Goal: Task Accomplishment & Management: Use online tool/utility

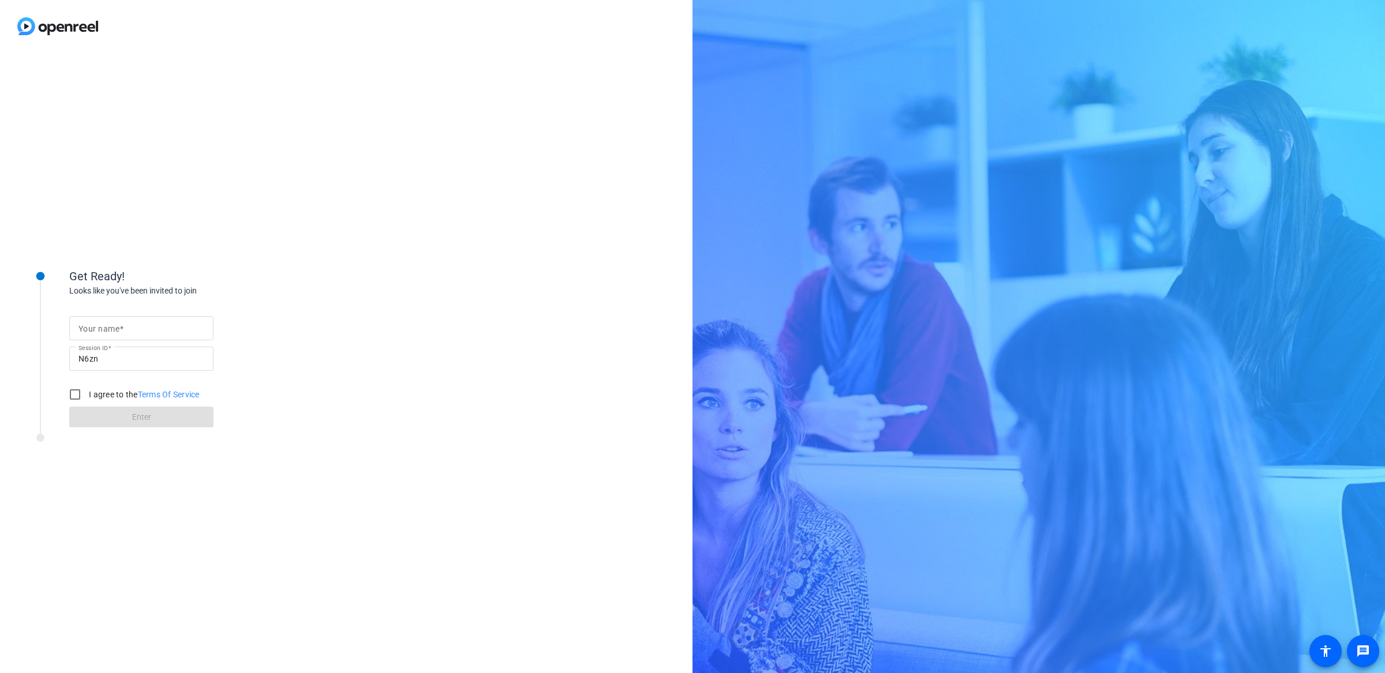
click at [154, 329] on input "Your name" at bounding box center [141, 328] width 126 height 14
type input "[PERSON_NAME]"
drag, startPoint x: 333, startPoint y: 363, endPoint x: 236, endPoint y: 395, distance: 102.0
click at [333, 363] on div "Get Ready! Looks like you've been invited to join Your name [PERSON_NAME] Sessi…" at bounding box center [346, 363] width 692 height 621
click at [73, 398] on input "I agree to the Terms Of Service" at bounding box center [74, 394] width 23 height 23
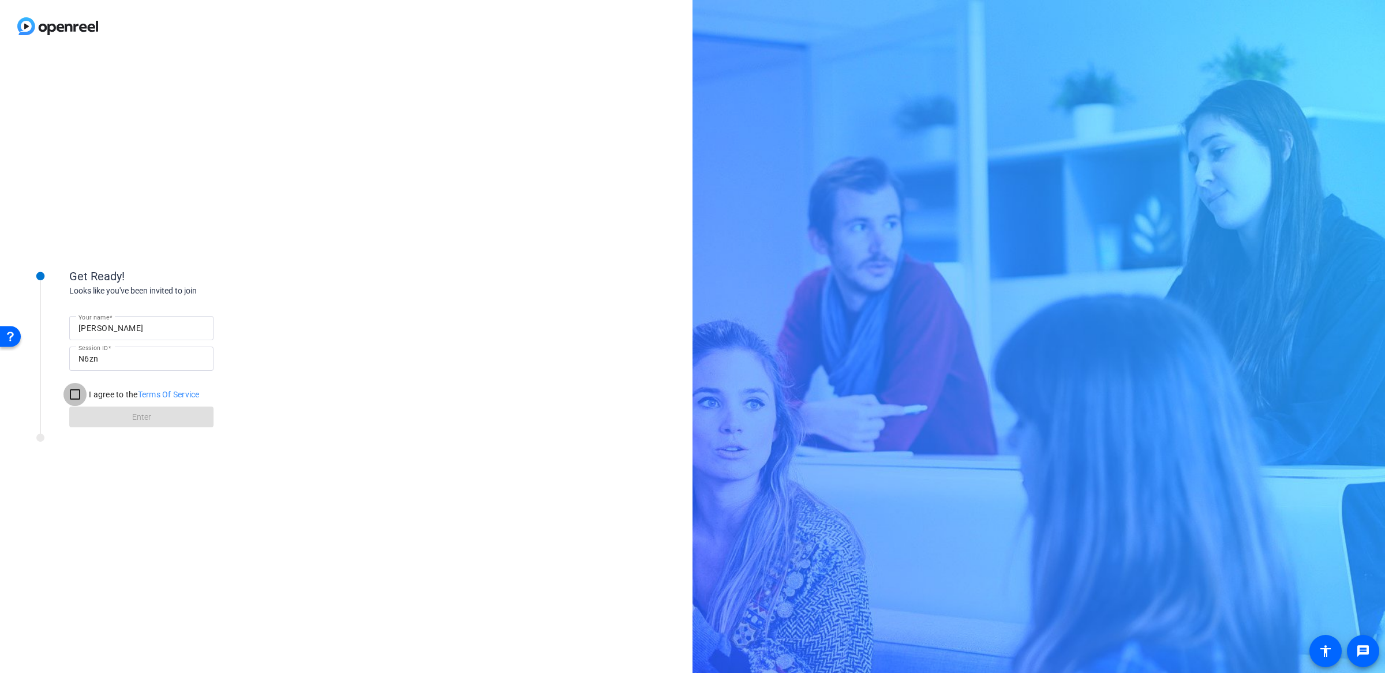
checkbox input "true"
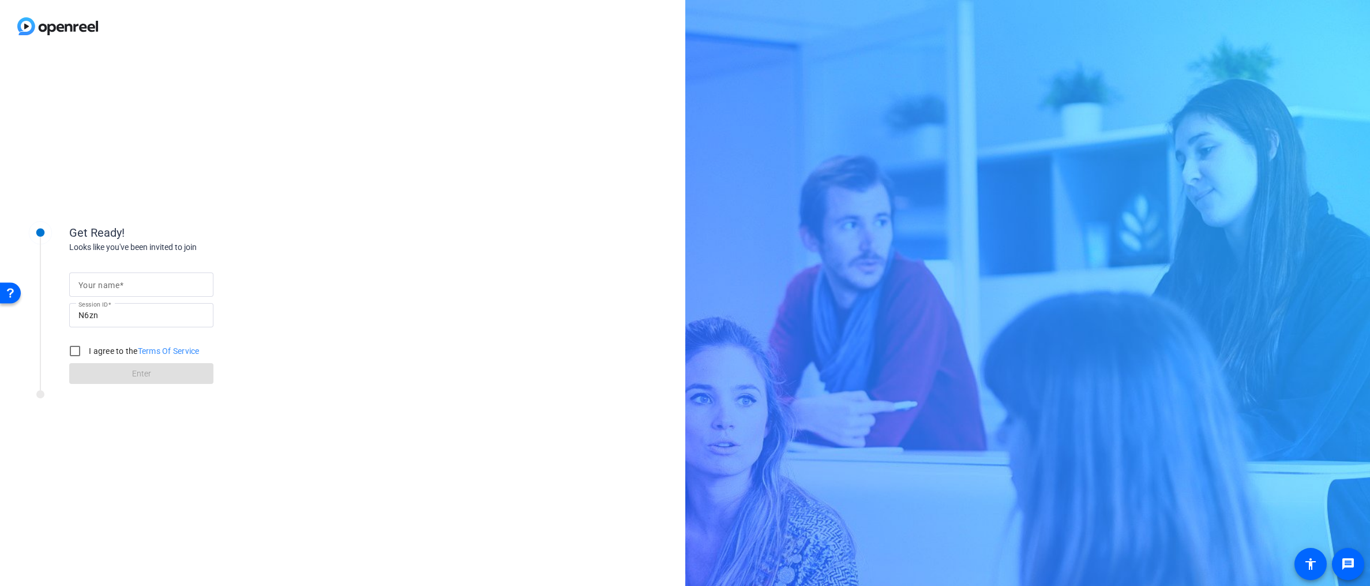
click at [160, 276] on div at bounding box center [141, 284] width 126 height 24
click at [160, 284] on input "Your name" at bounding box center [141, 285] width 126 height 14
type input "[PERSON_NAME]"
click at [395, 243] on div "Get Ready! Looks like you've been invited to join Your name Shawn Session ID N6…" at bounding box center [342, 319] width 685 height 533
drag, startPoint x: 76, startPoint y: 353, endPoint x: 104, endPoint y: 372, distance: 33.9
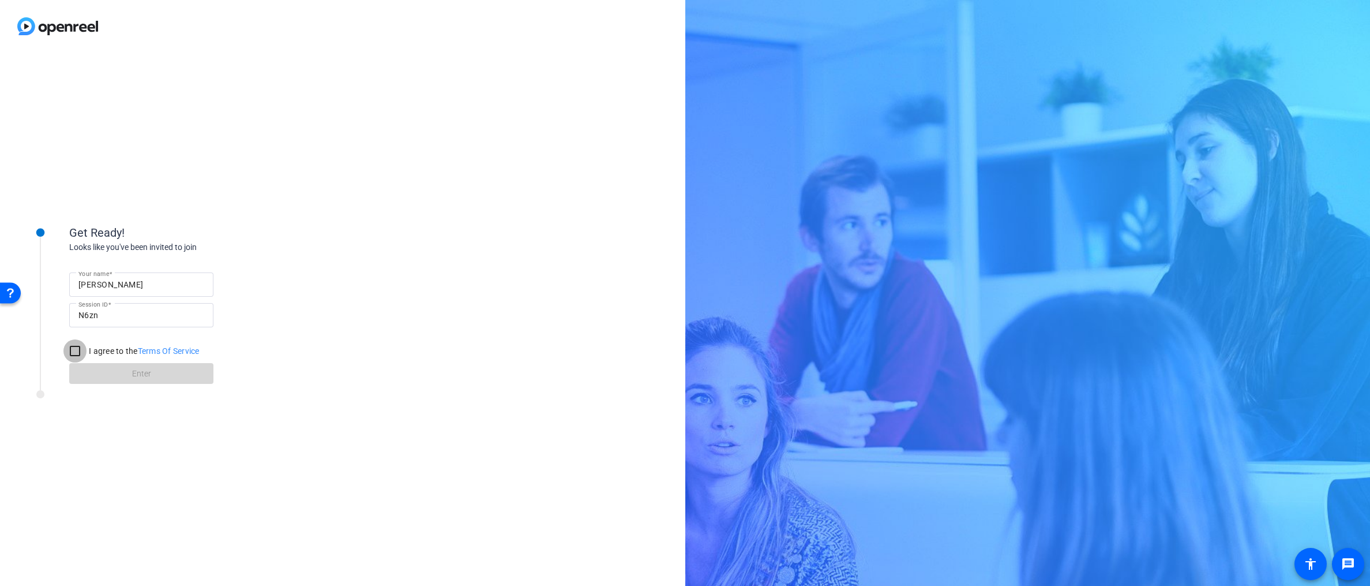
click at [76, 353] on input "I agree to the Terms Of Service" at bounding box center [74, 350] width 23 height 23
checkbox input "true"
click at [107, 374] on span at bounding box center [141, 373] width 144 height 28
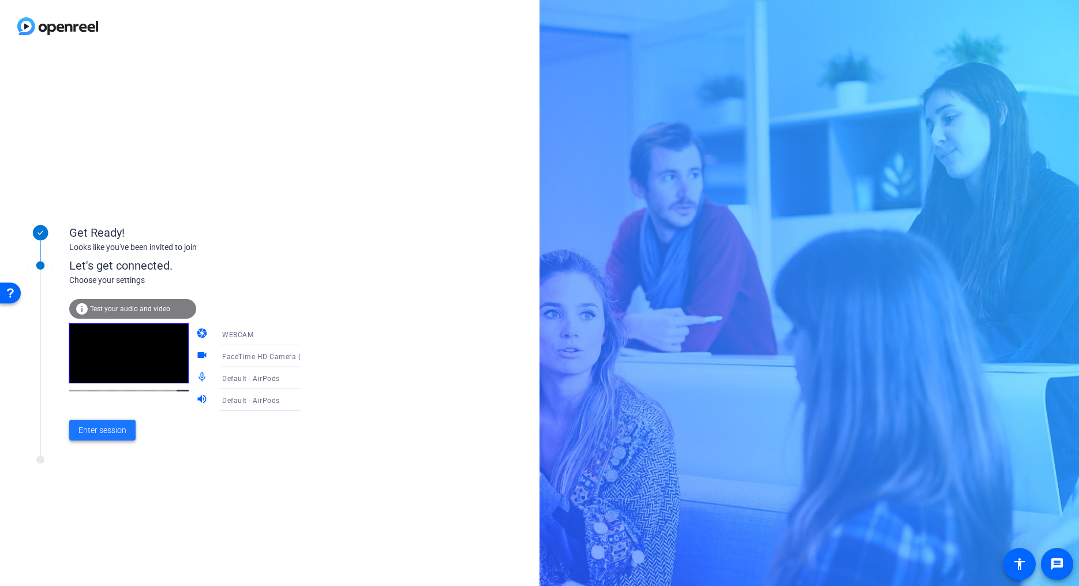
click at [92, 431] on span "Enter session" at bounding box center [102, 430] width 48 height 12
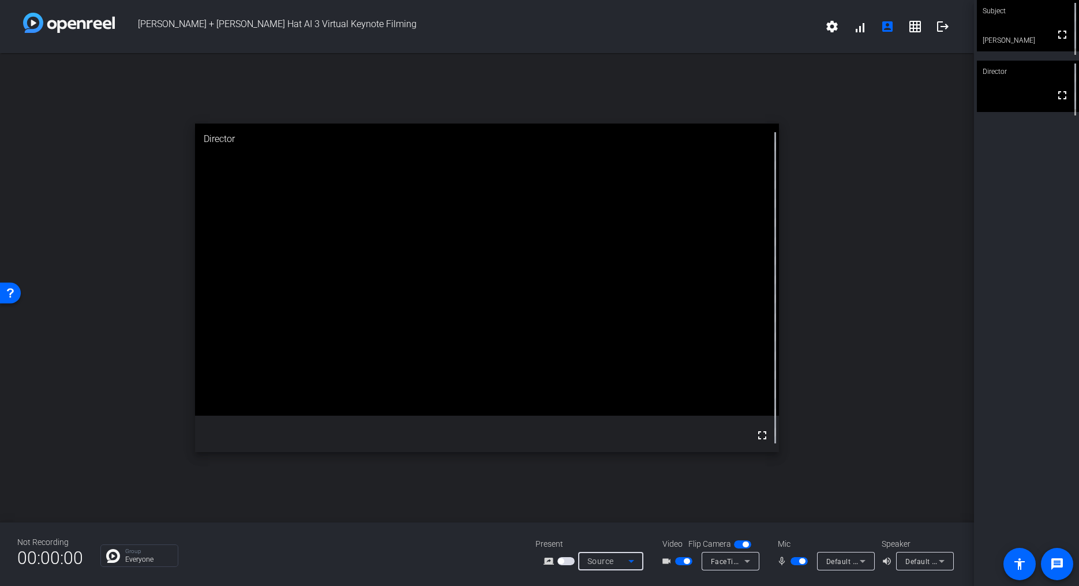
click at [618, 562] on div "Source" at bounding box center [607, 561] width 41 height 14
click at [883, 411] on div at bounding box center [539, 293] width 1079 height 586
click at [420, 502] on div "open_in_new Director fullscreen" at bounding box center [487, 287] width 974 height 469
click at [625, 560] on icon at bounding box center [631, 561] width 14 height 14
click at [678, 500] on div at bounding box center [539, 293] width 1079 height 586
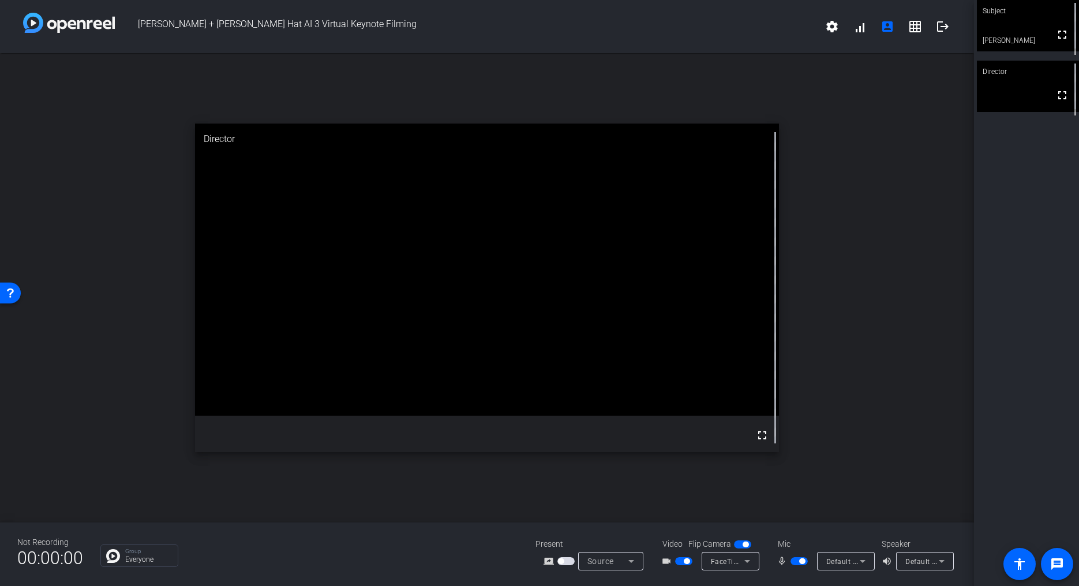
click at [566, 561] on span "button" at bounding box center [565, 561] width 17 height 8
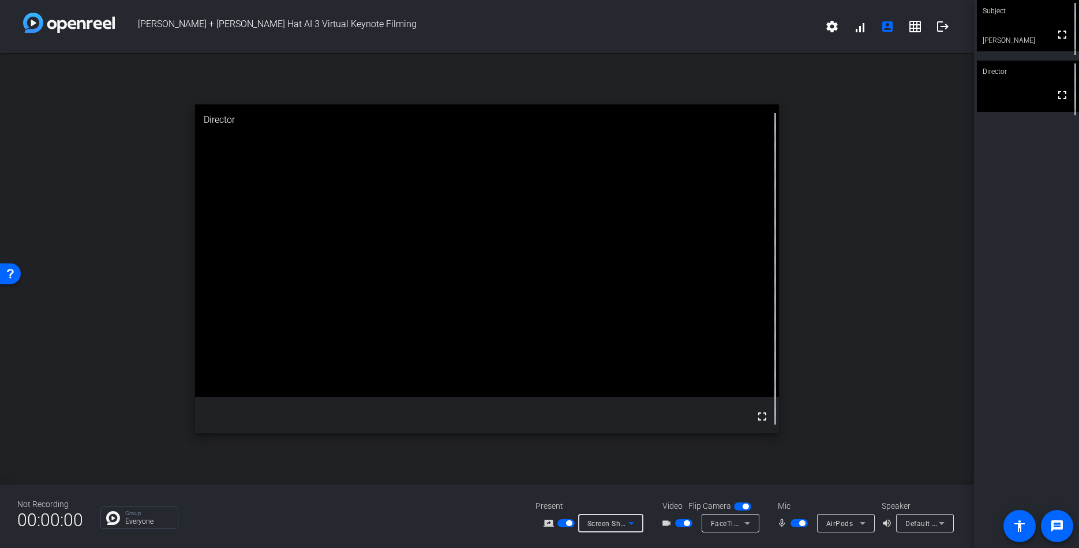
click at [622, 525] on span "Screen Sharing" at bounding box center [612, 523] width 51 height 9
click at [872, 218] on div at bounding box center [539, 274] width 1079 height 548
click at [916, 22] on mat-icon "grid_on" at bounding box center [915, 27] width 14 height 14
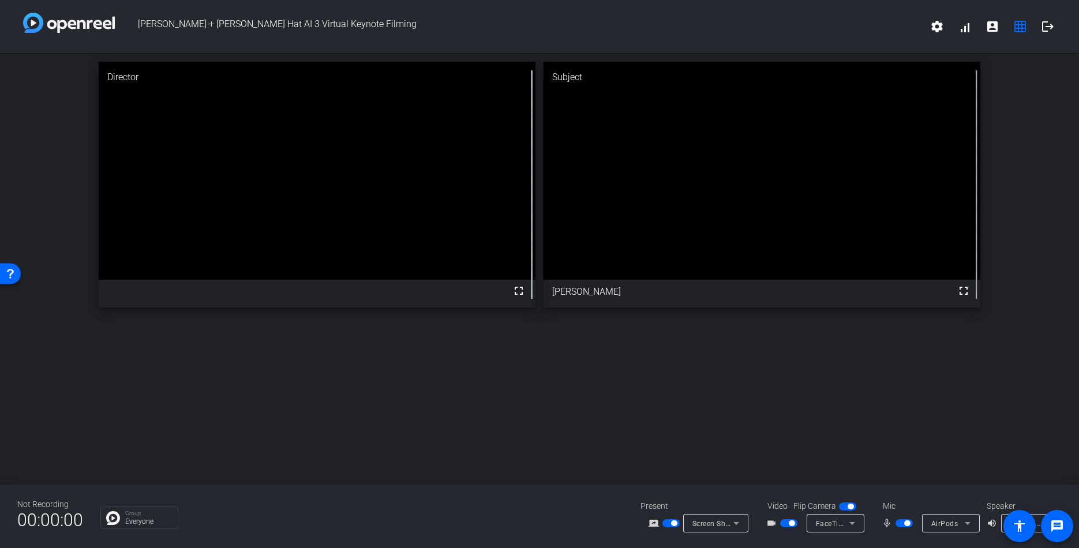
click at [723, 524] on span "Screen Sharing" at bounding box center [717, 523] width 51 height 9
click at [816, 413] on div at bounding box center [539, 274] width 1079 height 548
click at [737, 521] on icon at bounding box center [736, 523] width 14 height 14
click at [904, 426] on div at bounding box center [539, 274] width 1079 height 548
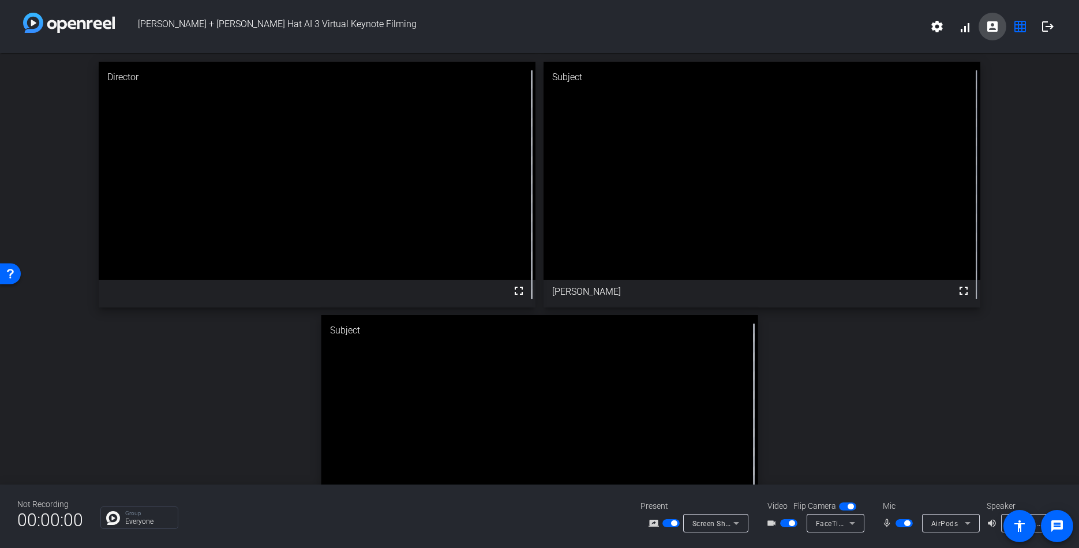
click at [995, 22] on mat-icon "account_box" at bounding box center [992, 27] width 14 height 14
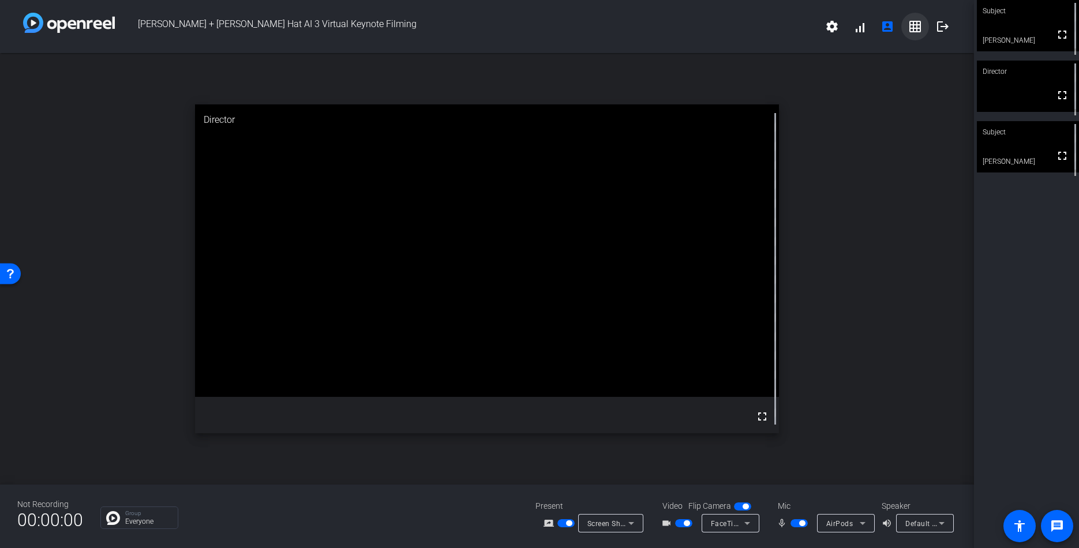
click at [917, 31] on mat-icon "grid_on" at bounding box center [915, 27] width 14 height 14
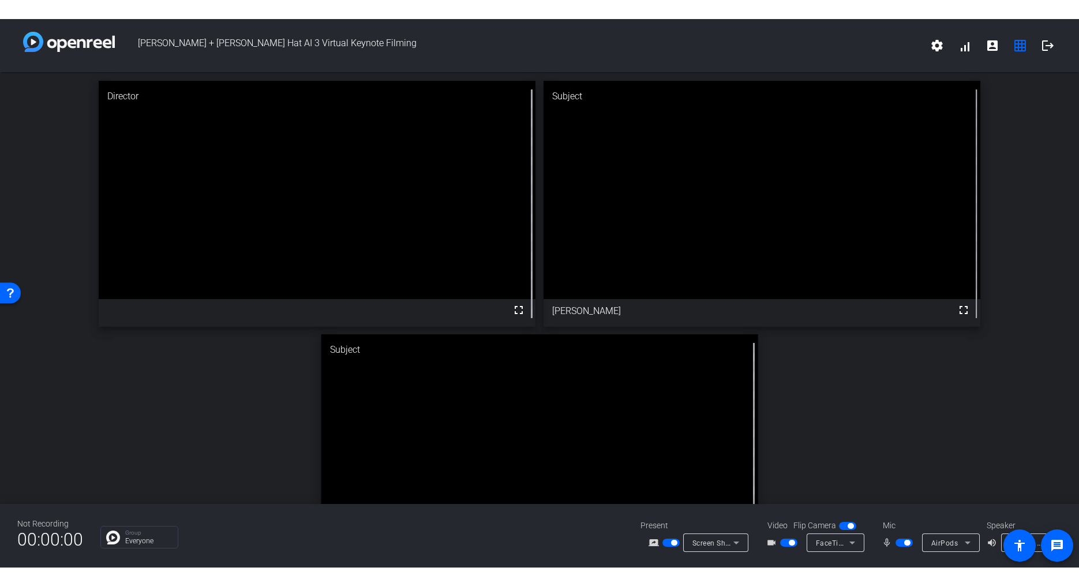
scroll to position [84, 0]
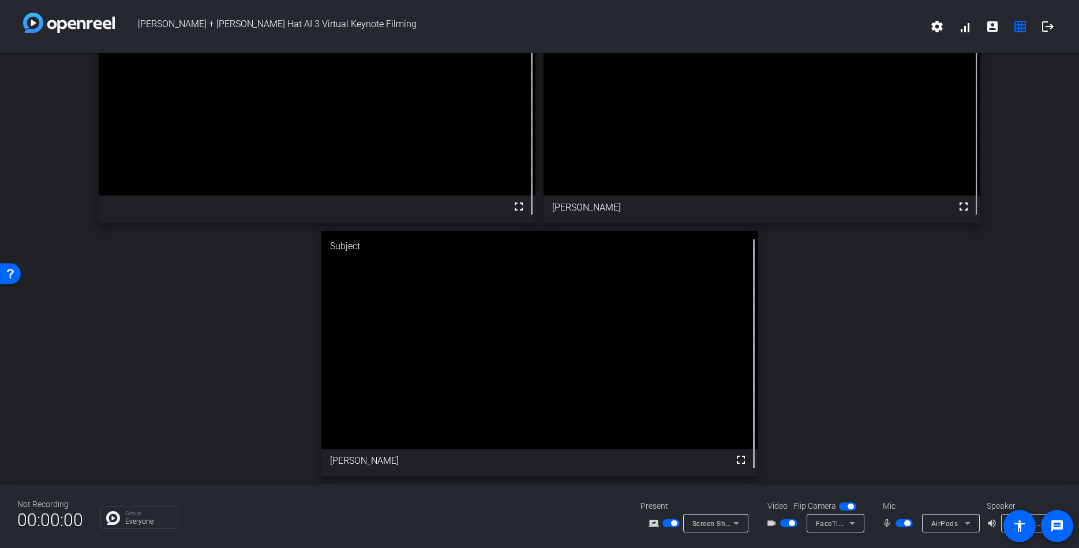
click at [736, 523] on icon at bounding box center [736, 523] width 6 height 3
drag, startPoint x: 815, startPoint y: 436, endPoint x: 783, endPoint y: 398, distance: 49.1
click at [815, 436] on div at bounding box center [539, 274] width 1079 height 548
click at [736, 526] on icon at bounding box center [736, 523] width 14 height 14
click at [731, 507] on span "Upload Presentation" at bounding box center [722, 503] width 68 height 14
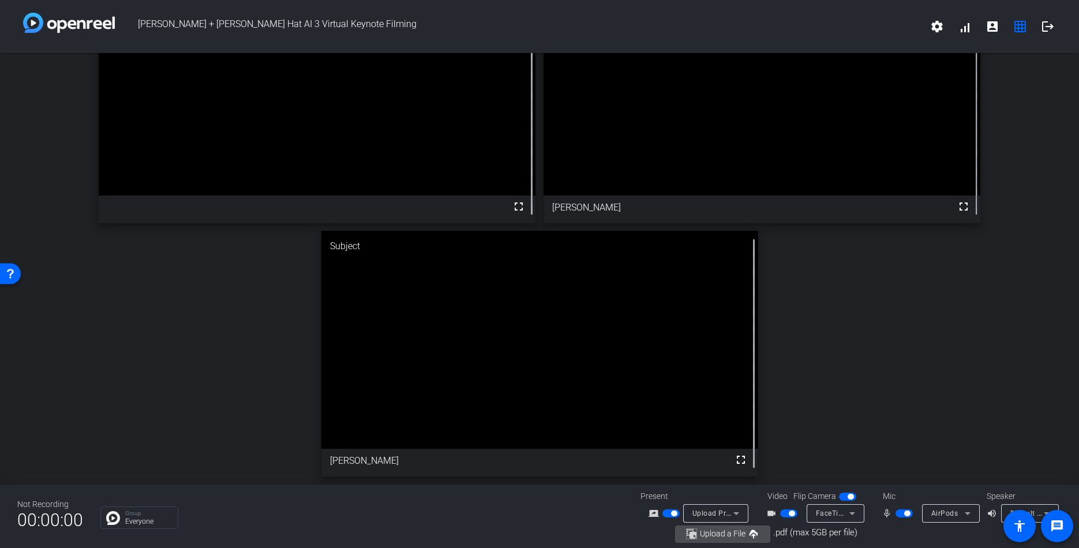
click at [747, 534] on mat-icon "button" at bounding box center [752, 534] width 11 height 11
click at [671, 515] on span "button" at bounding box center [674, 514] width 6 height 6
click at [670, 512] on span "button" at bounding box center [670, 513] width 17 height 8
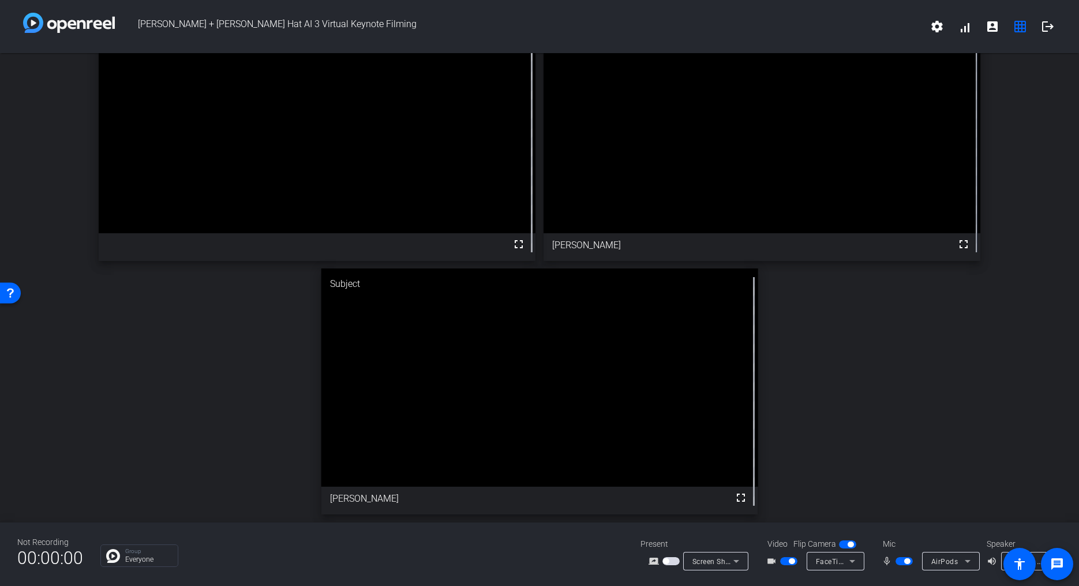
click at [669, 561] on span "button" at bounding box center [670, 561] width 17 height 8
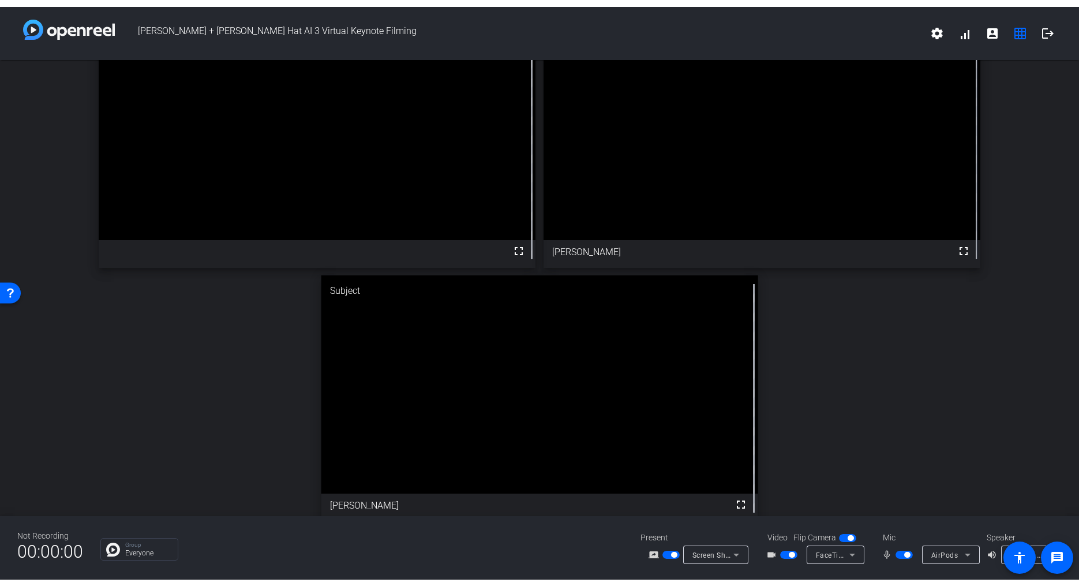
scroll to position [84, 0]
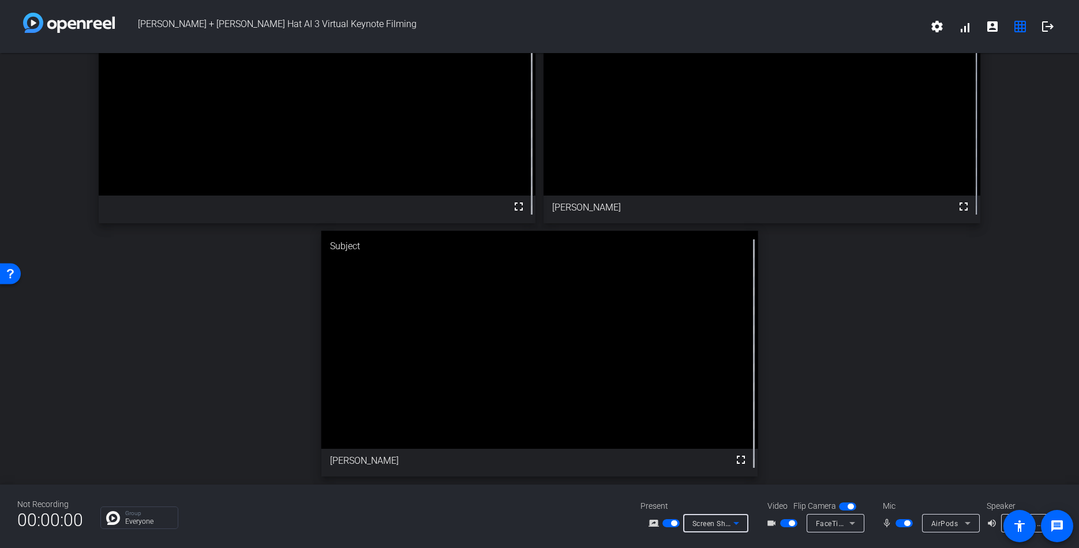
click at [714, 521] on span "Screen Sharing" at bounding box center [717, 523] width 51 height 9
click at [712, 501] on span "Upload Presentation" at bounding box center [722, 503] width 68 height 14
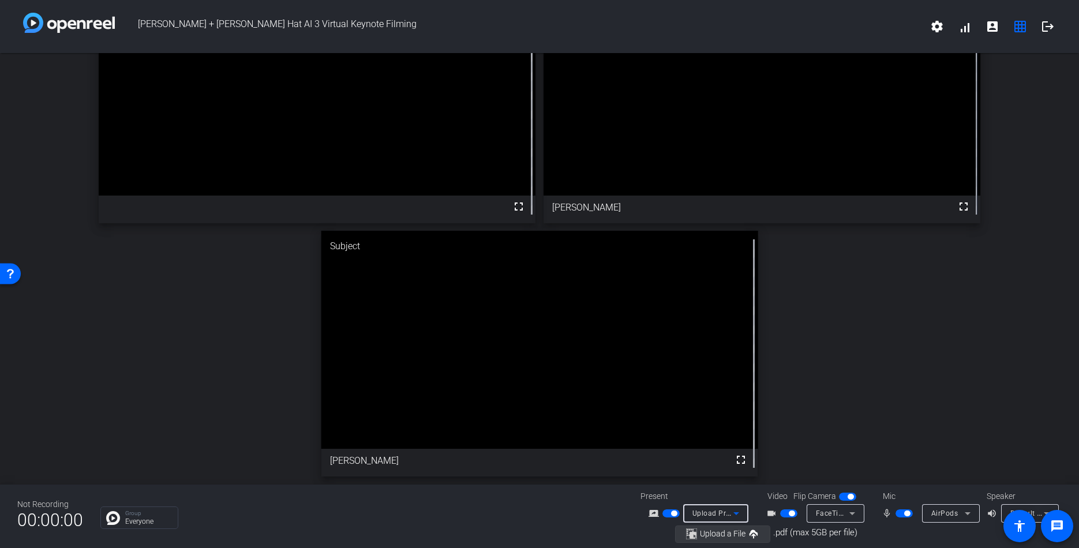
click at [727, 535] on span "Upload a File" at bounding box center [723, 534] width 46 height 9
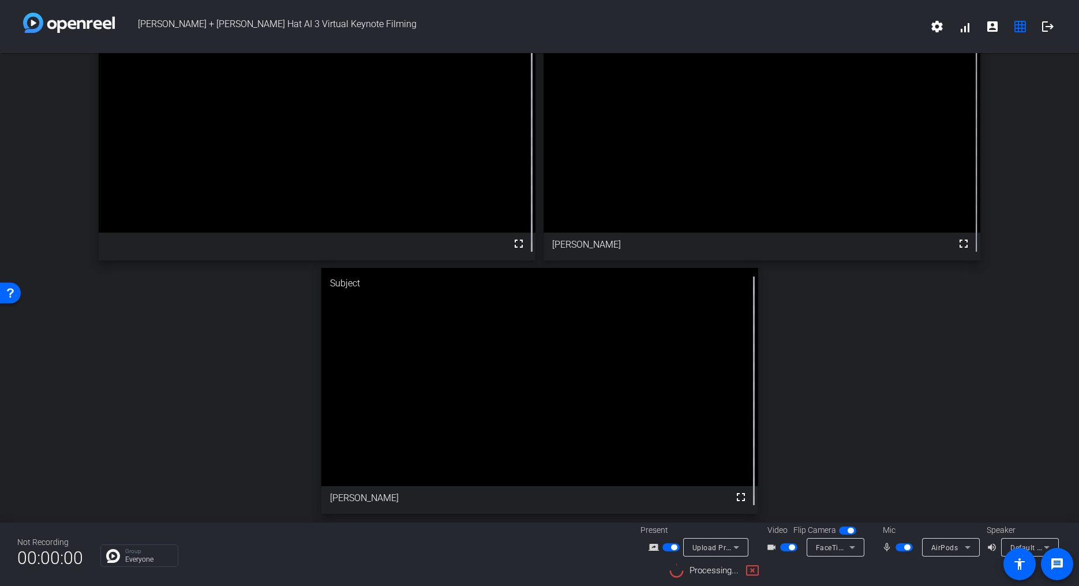
scroll to position [47, 0]
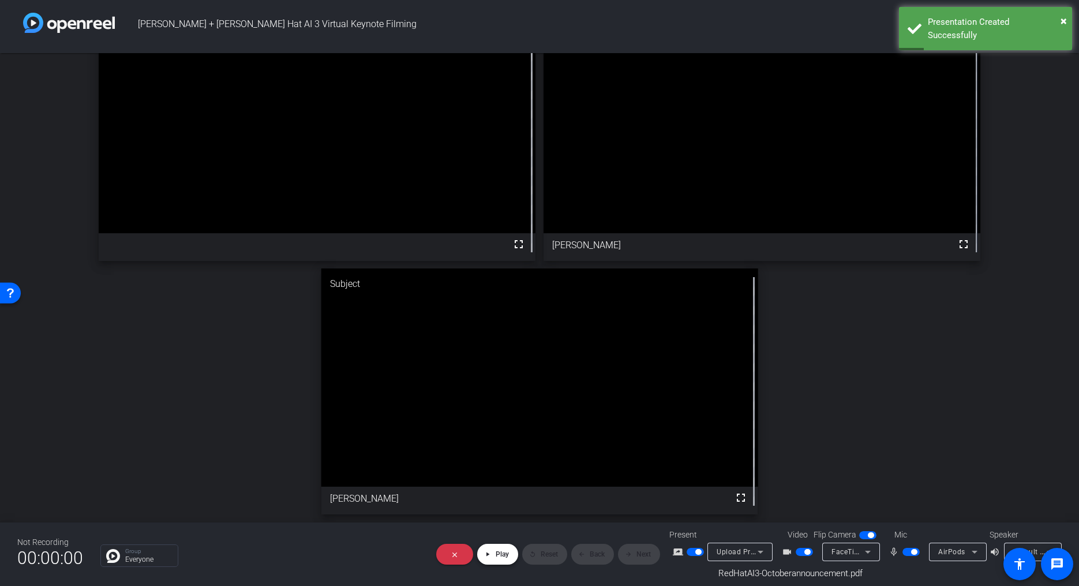
click at [494, 555] on span at bounding box center [497, 554] width 41 height 28
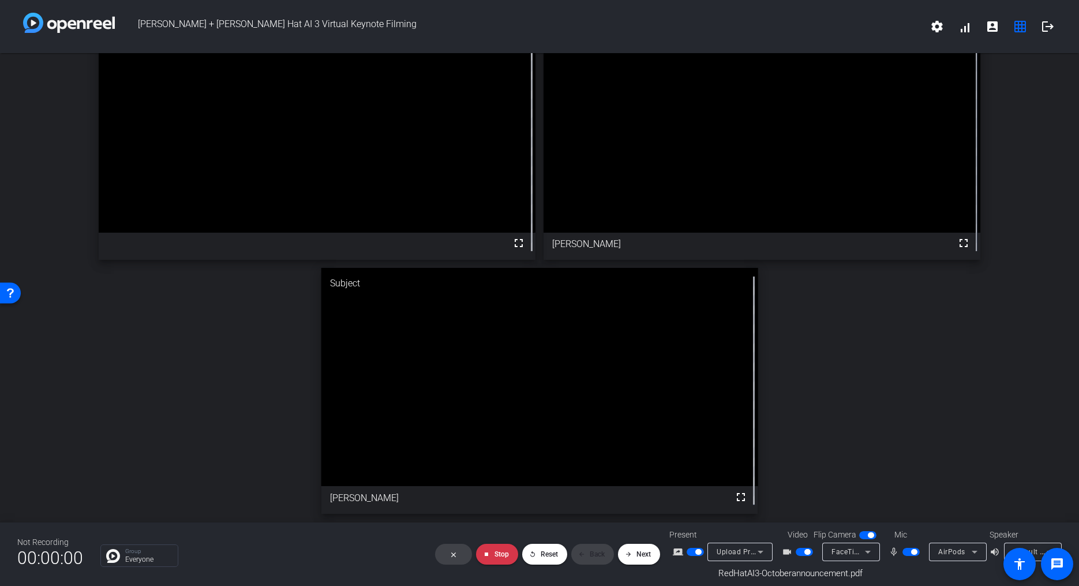
scroll to position [0, 0]
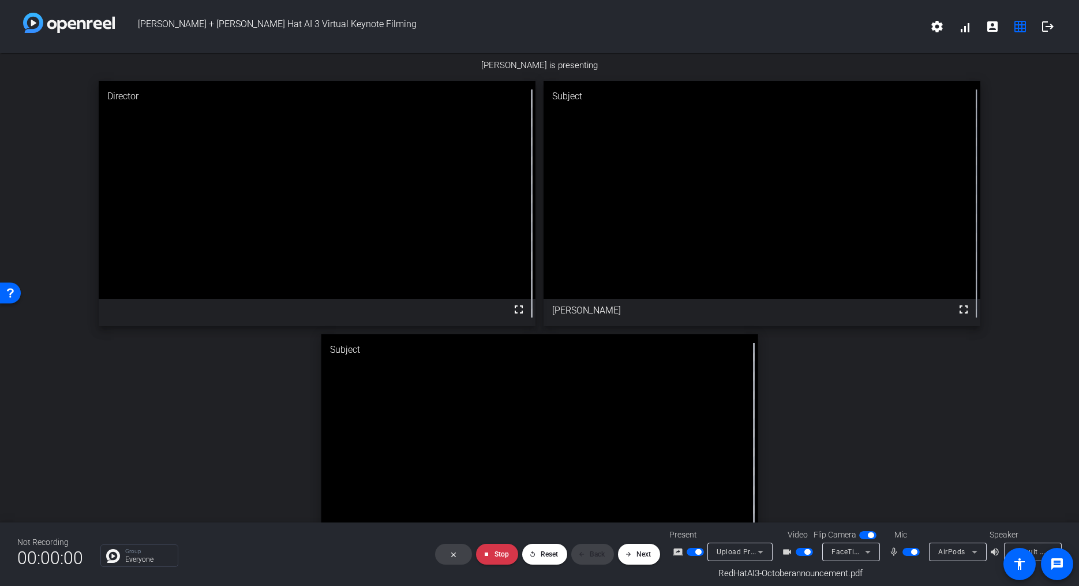
click at [1018, 119] on img at bounding box center [1015, 112] width 92 height 13
click at [1010, 132] on img at bounding box center [1015, 125] width 92 height 13
click at [1002, 145] on img at bounding box center [1015, 138] width 92 height 13
click at [1002, 158] on img at bounding box center [1015, 151] width 92 height 13
click at [993, 103] on img at bounding box center [1015, 95] width 92 height 13
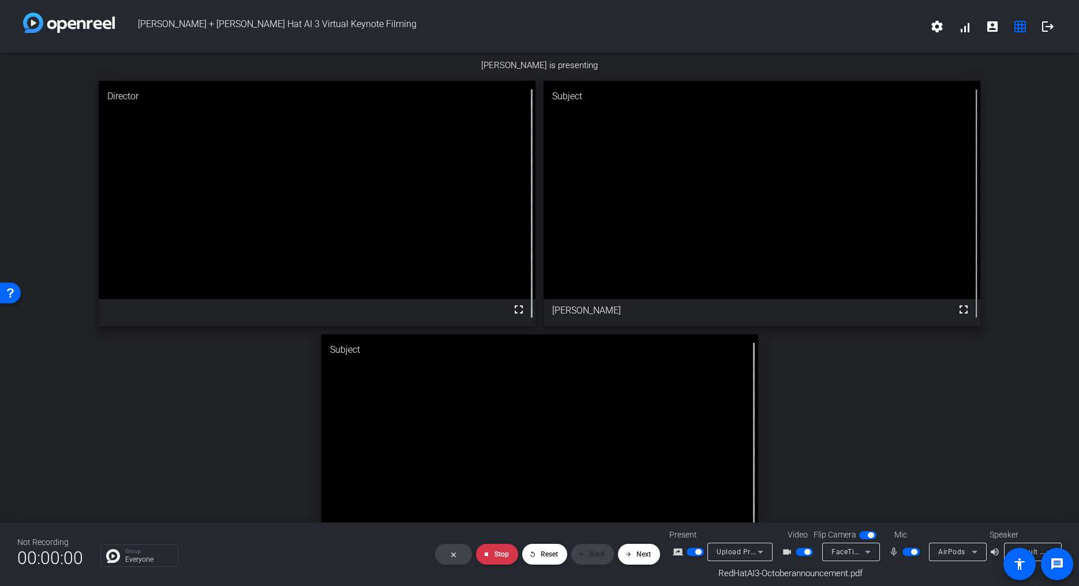
click at [995, 119] on img at bounding box center [1015, 112] width 92 height 13
click at [1005, 103] on img at bounding box center [1015, 95] width 92 height 13
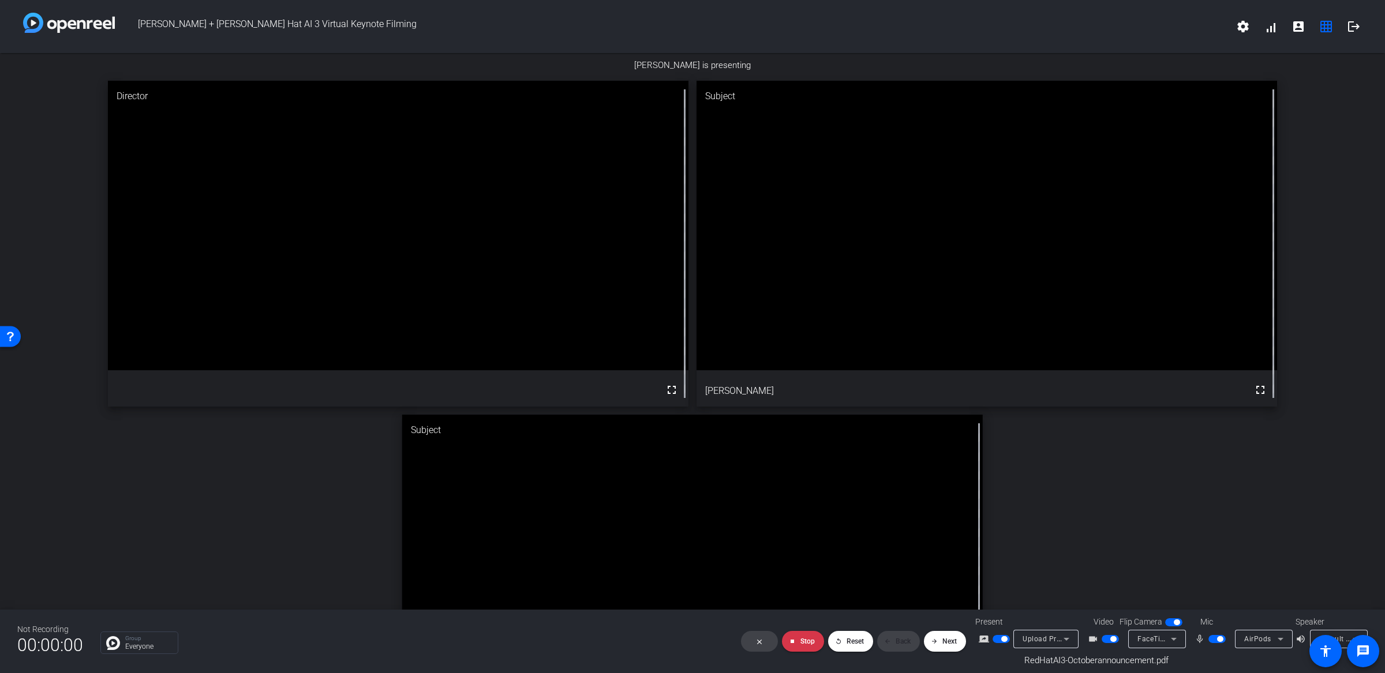
click at [1325, 119] on img at bounding box center [1321, 112] width 92 height 13
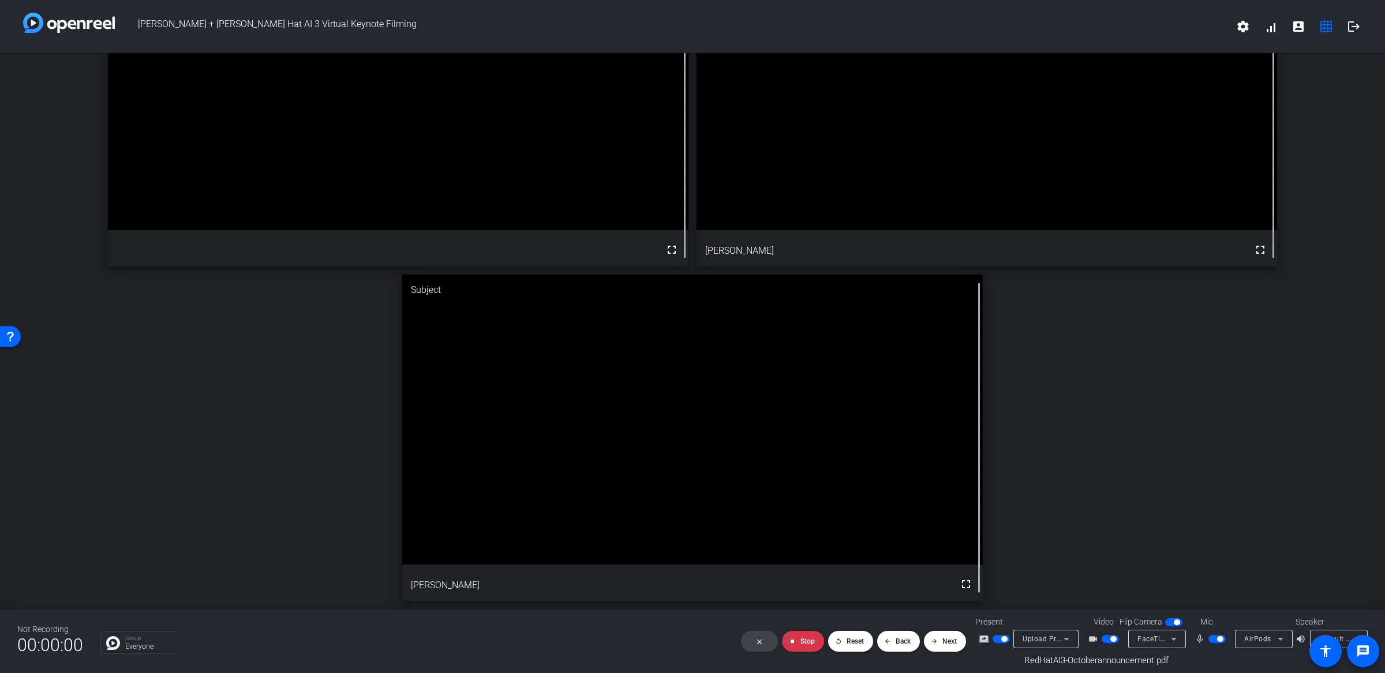
scroll to position [169, 0]
click at [1310, 18] on img at bounding box center [1321, 11] width 92 height 13
click at [1309, 31] on img at bounding box center [1321, 23] width 92 height 13
click at [1303, 44] on img at bounding box center [1321, 37] width 92 height 13
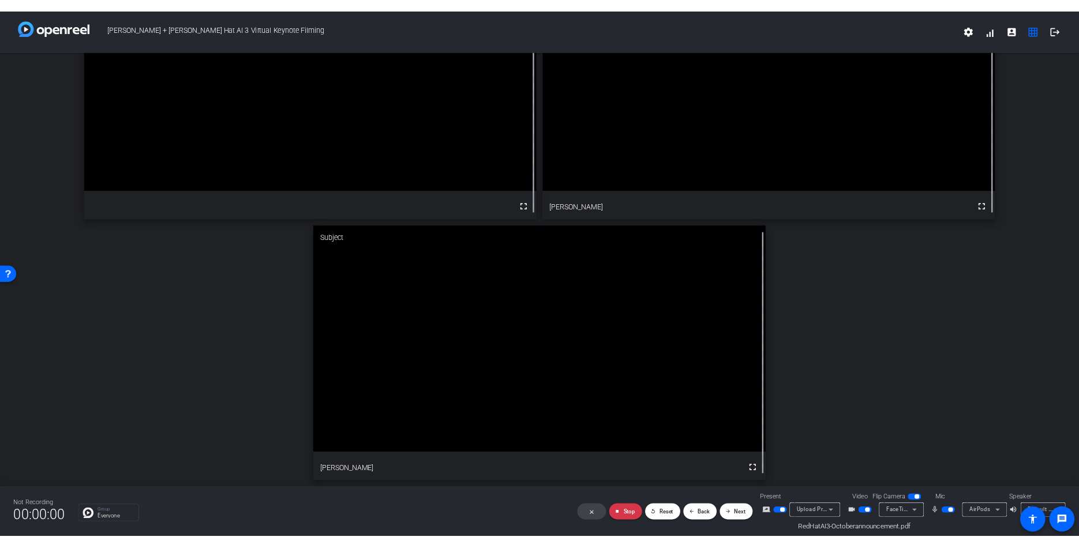
scroll to position [0, 0]
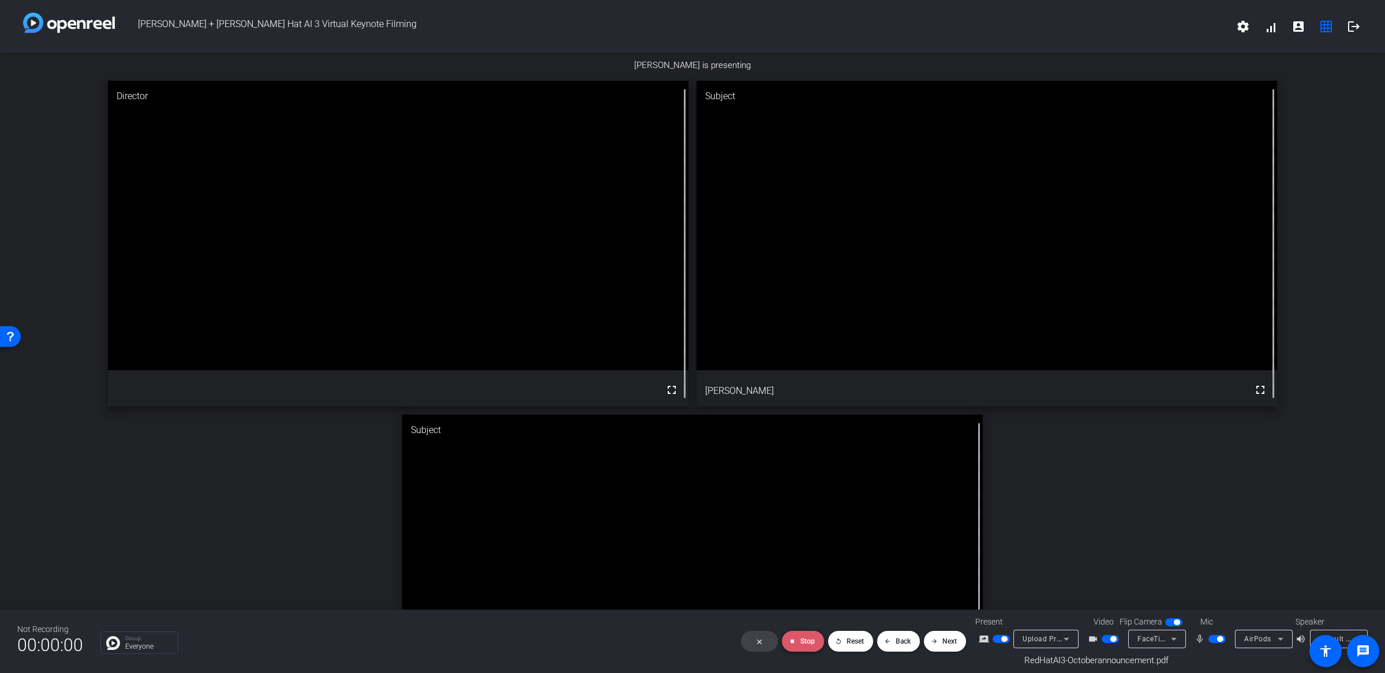
click at [799, 640] on span at bounding box center [803, 642] width 42 height 28
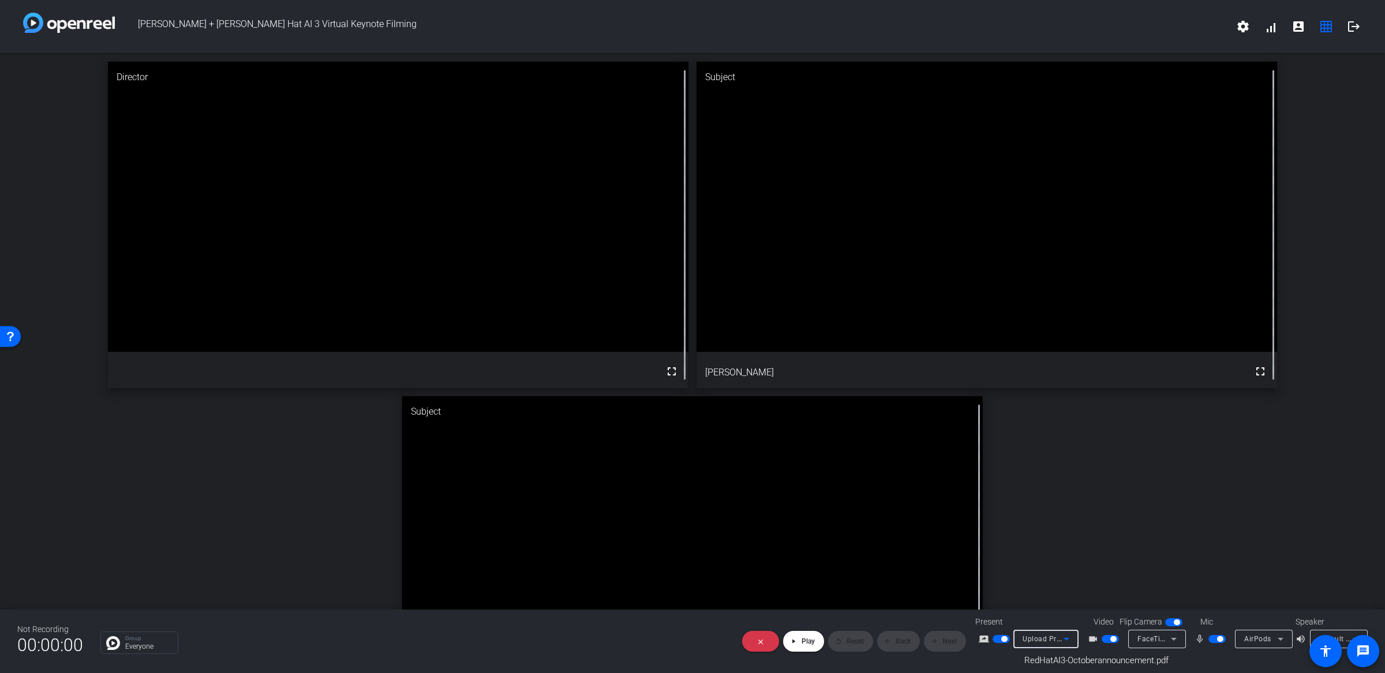
click at [1045, 633] on div "Upload Presentation" at bounding box center [1042, 639] width 41 height 14
click at [1039, 597] on span "Screen Sharing" at bounding box center [1043, 596] width 50 height 14
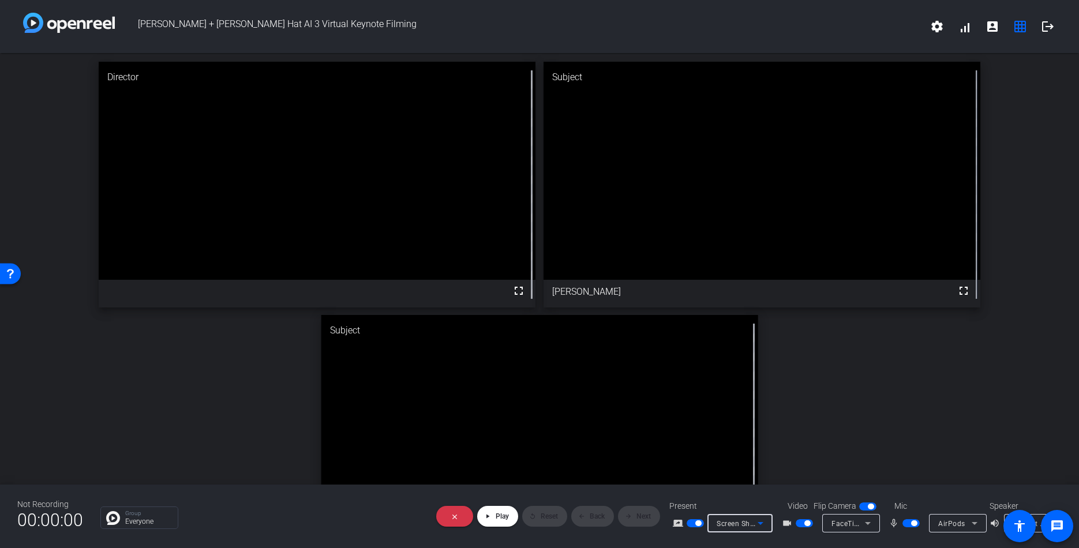
click at [736, 525] on span "Screen Sharing" at bounding box center [742, 523] width 51 height 9
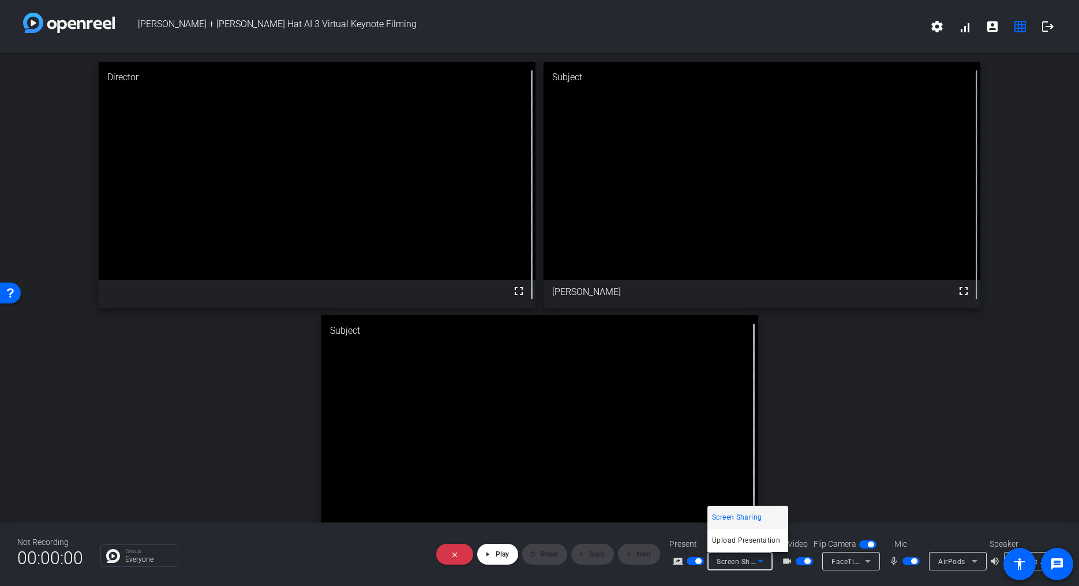
click at [482, 17] on div at bounding box center [539, 293] width 1079 height 586
click at [743, 554] on div "Screen Sharing" at bounding box center [737, 561] width 41 height 14
click at [882, 418] on div at bounding box center [539, 293] width 1079 height 586
click at [1021, 27] on mat-icon "grid_on" at bounding box center [1020, 27] width 14 height 14
click at [998, 407] on div "Director fullscreen Subject fullscreen Brett A Subject fullscreen Shawn" at bounding box center [539, 311] width 1079 height 516
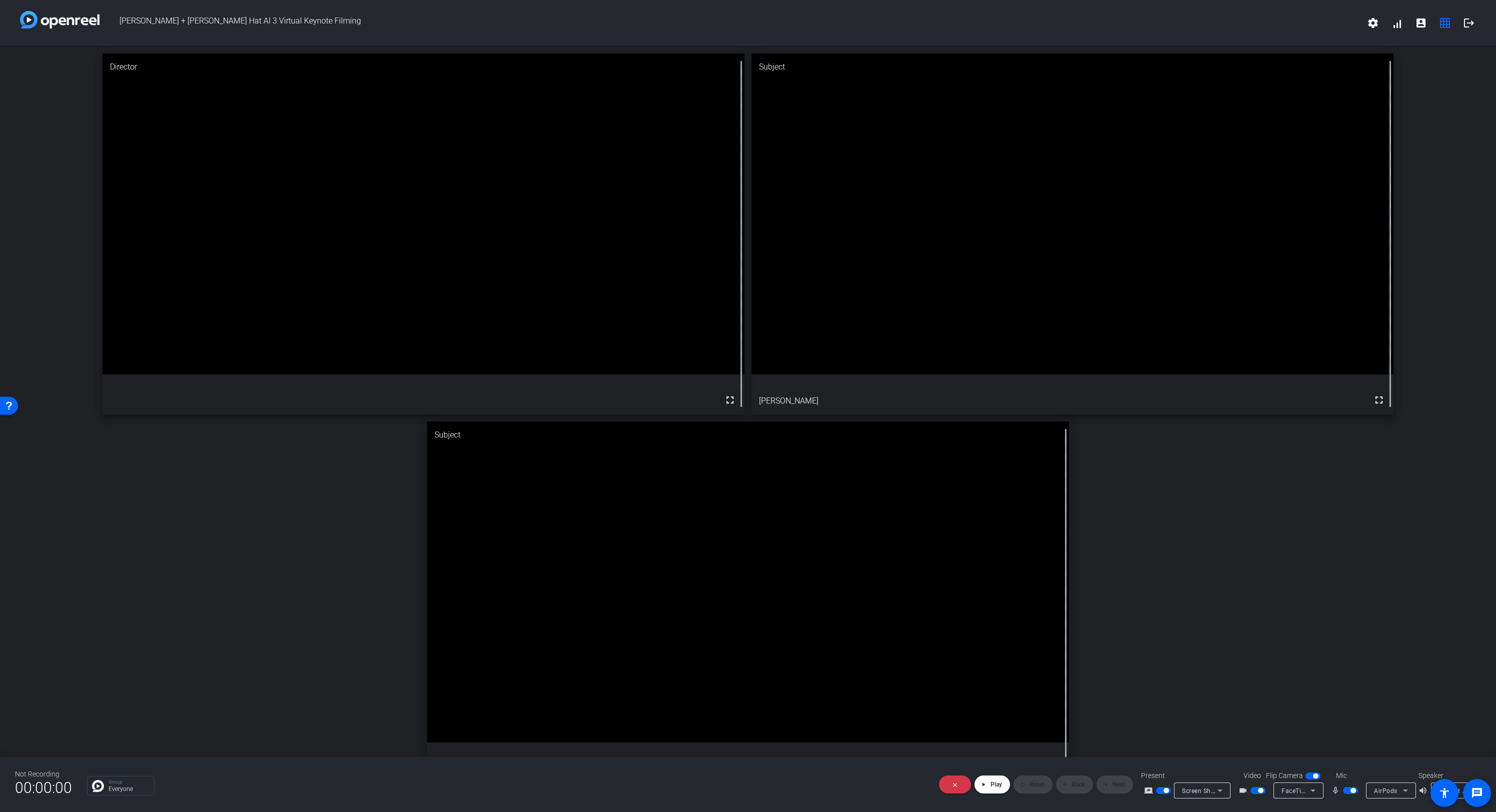
click at [1200, 583] on span "Screen Sharing" at bounding box center [1204, 790] width 44 height 8
click at [994, 583] on div at bounding box center [748, 406] width 1496 height 812
click at [992, 583] on span "Play" at bounding box center [996, 784] width 11 height 7
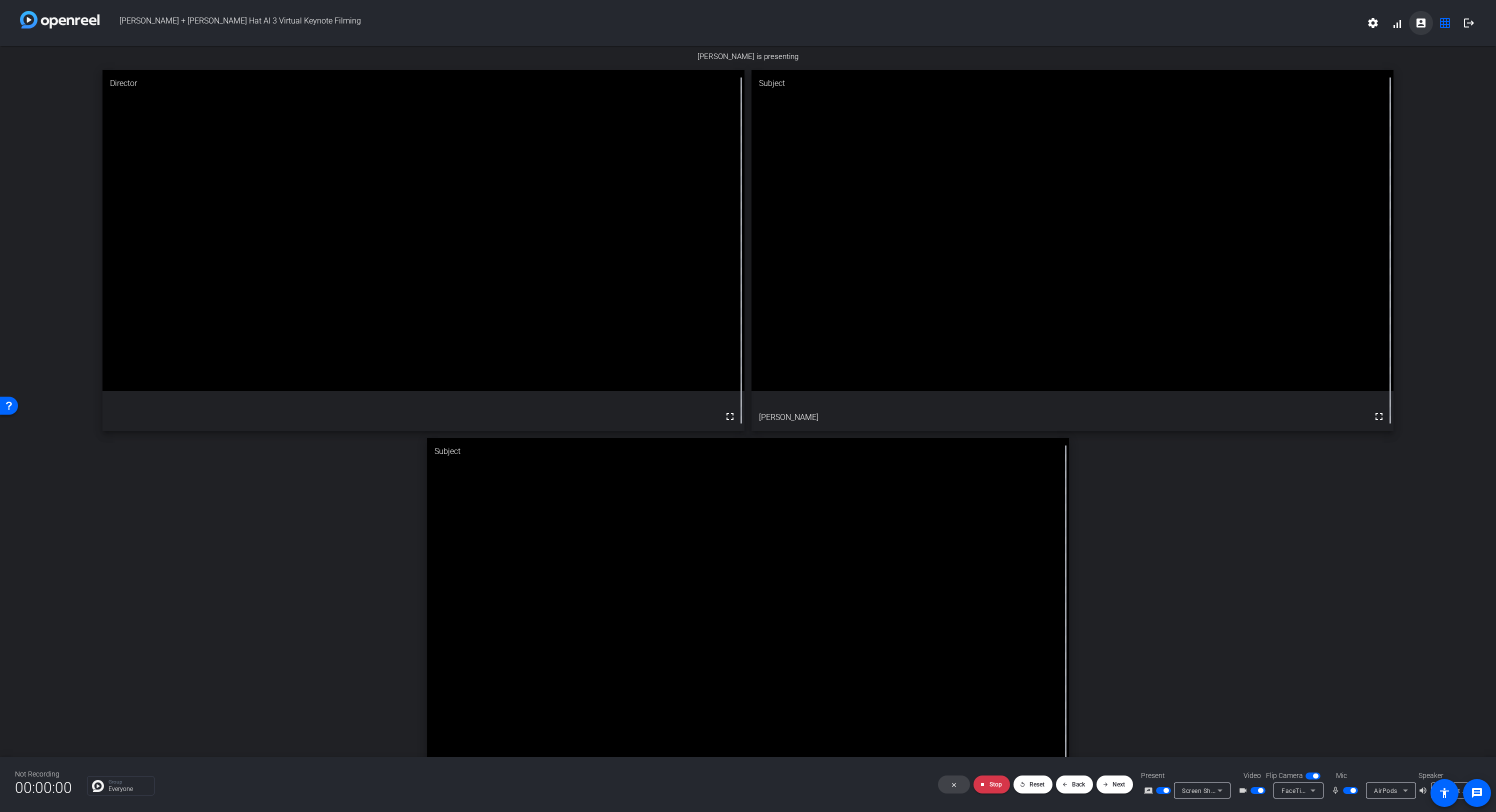
click at [1200, 23] on mat-icon "account_box" at bounding box center [1421, 23] width 12 height 12
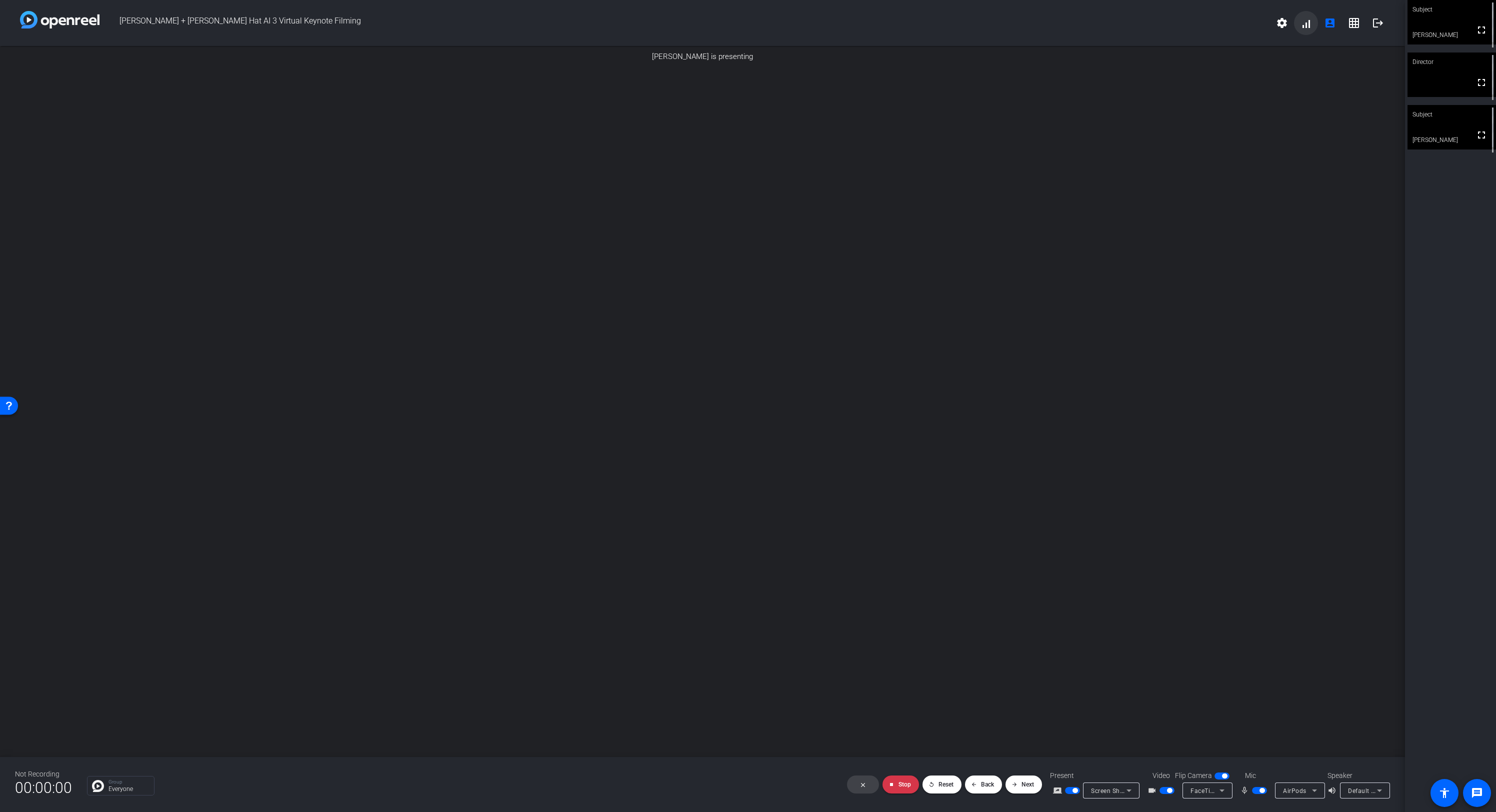
click at [1200, 25] on span at bounding box center [1306, 23] width 24 height 24
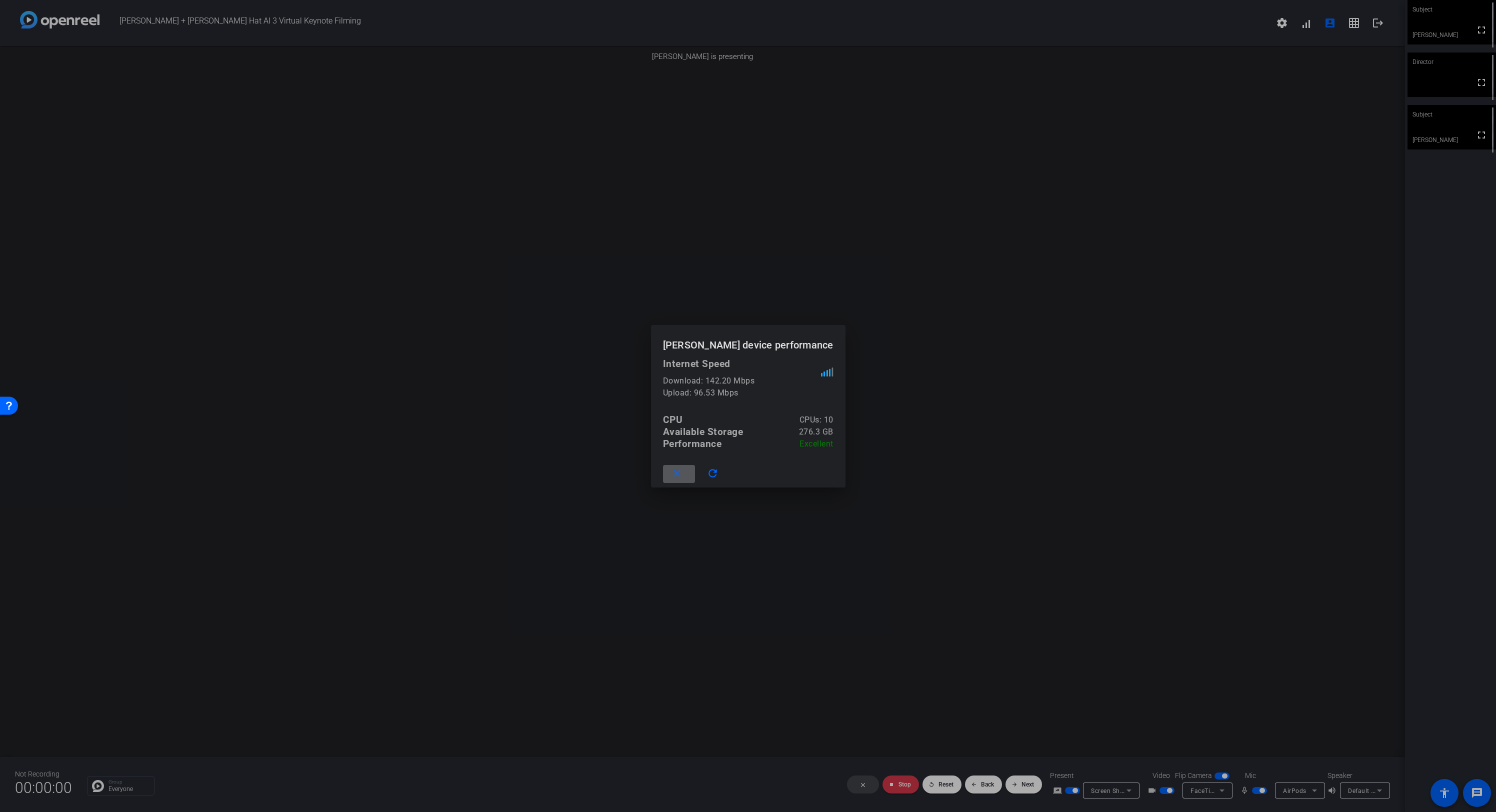
click at [695, 471] on span at bounding box center [679, 474] width 32 height 24
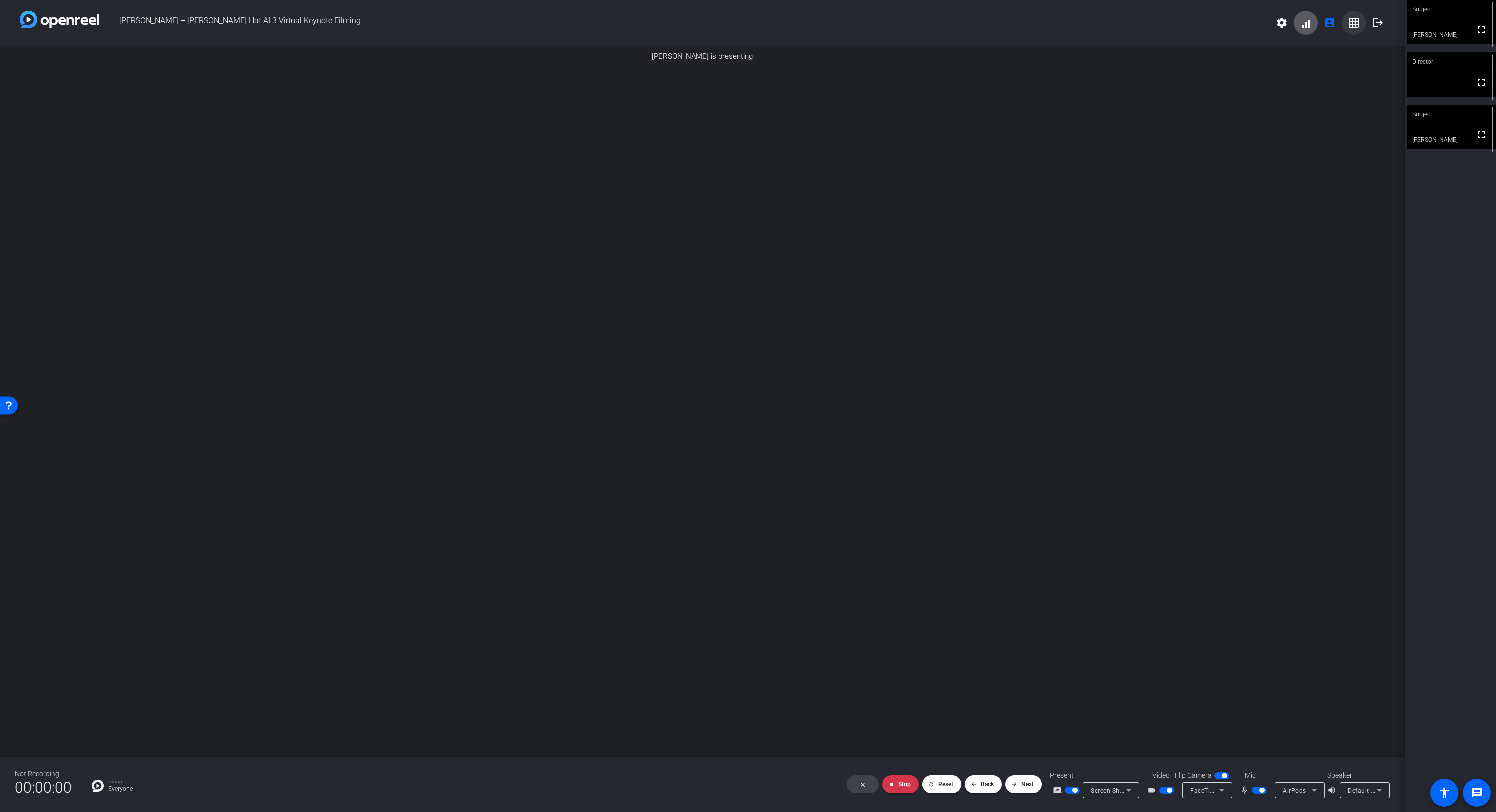
click at [1200, 24] on mat-icon "grid_on" at bounding box center [1355, 23] width 12 height 12
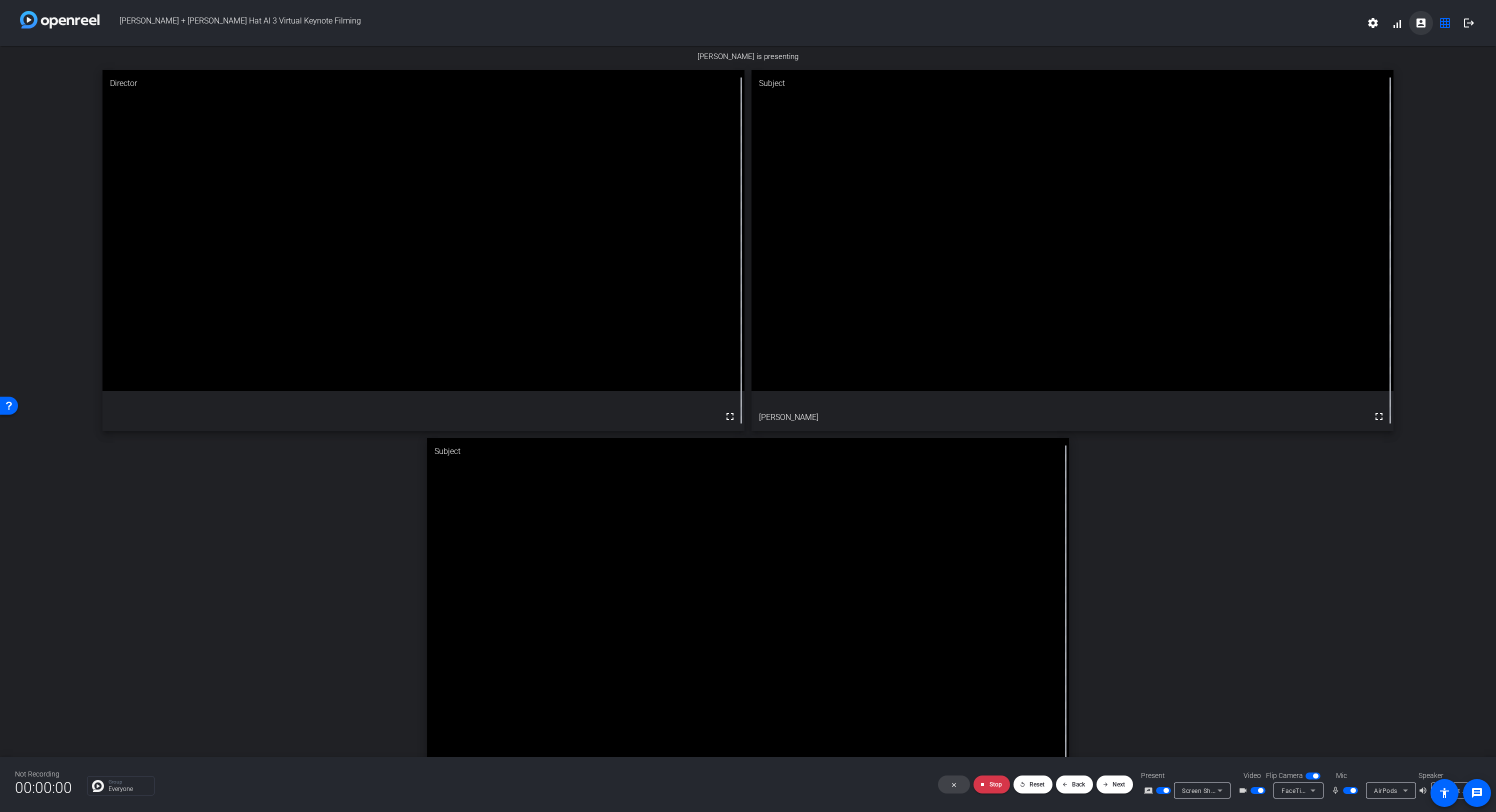
click at [1200, 24] on mat-icon "account_box" at bounding box center [1421, 23] width 12 height 12
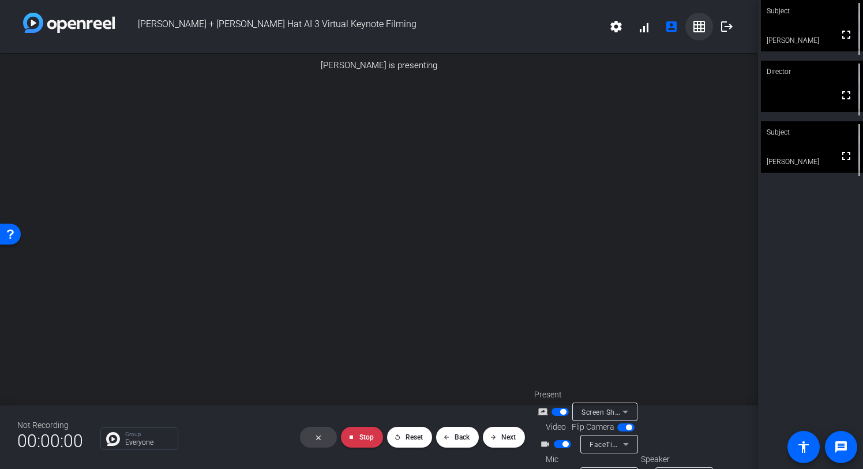
click at [703, 29] on mat-icon "grid_on" at bounding box center [699, 27] width 14 height 14
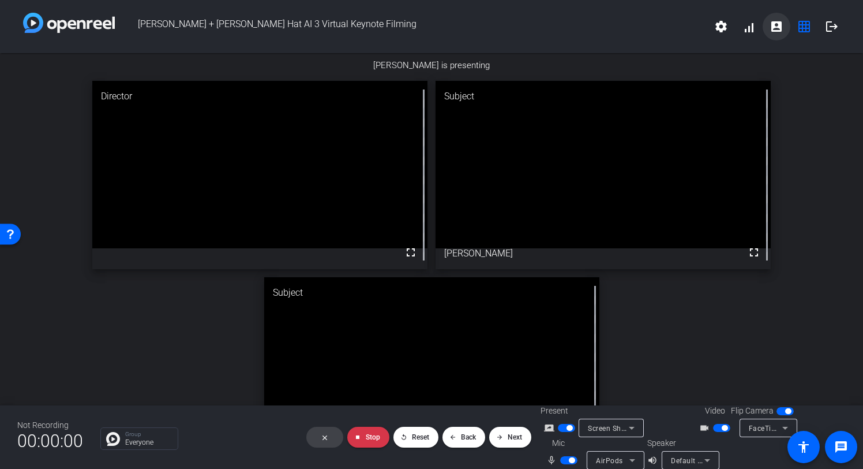
click at [778, 29] on mat-icon "account_box" at bounding box center [777, 27] width 14 height 14
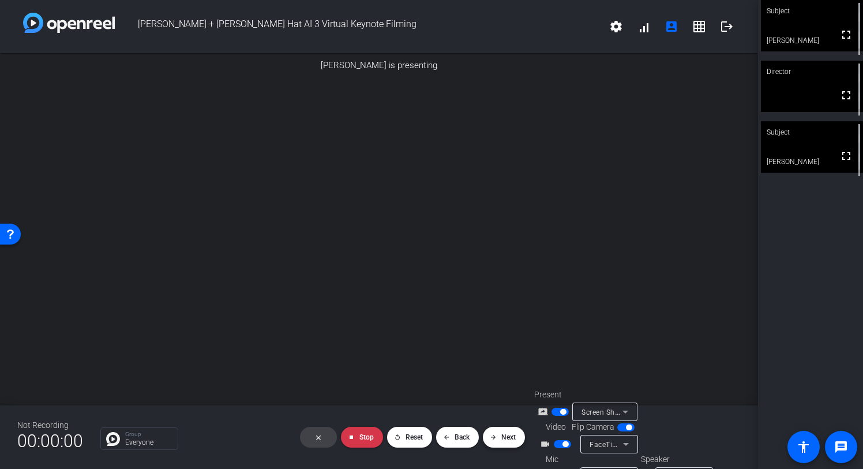
click at [511, 438] on span "Next" at bounding box center [508, 437] width 14 height 8
click at [507, 438] on span "Next" at bounding box center [508, 437] width 14 height 8
click at [456, 439] on span "Back" at bounding box center [462, 437] width 15 height 8
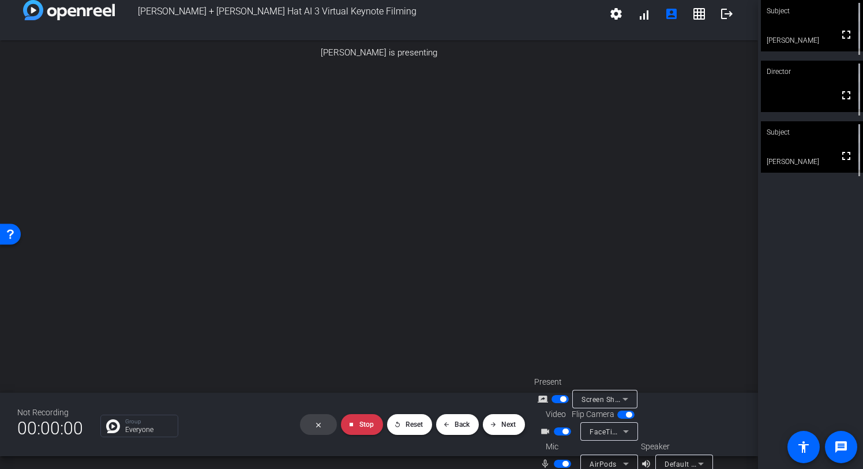
scroll to position [11, 0]
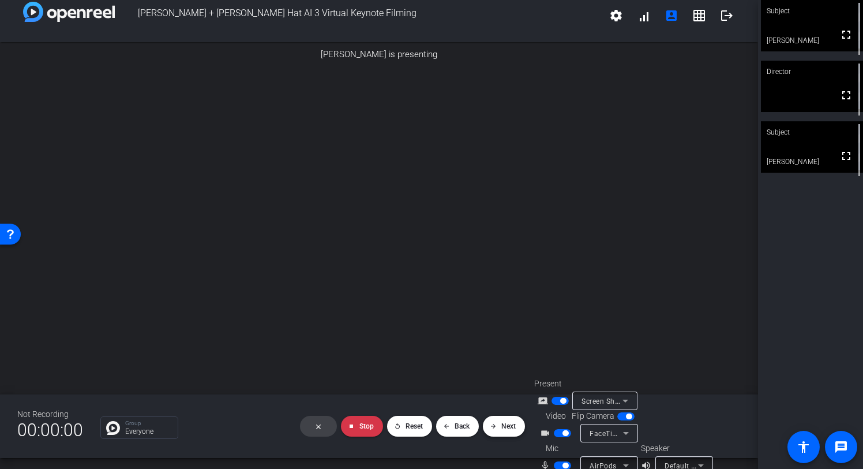
click at [507, 422] on span "Next" at bounding box center [508, 426] width 14 height 8
click at [507, 422] on button "arrow_forward Next" at bounding box center [504, 427] width 42 height 21
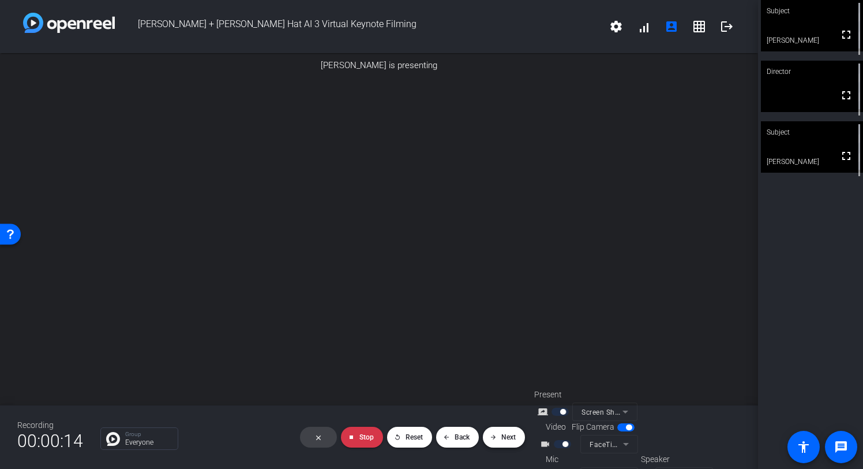
scroll to position [3, 0]
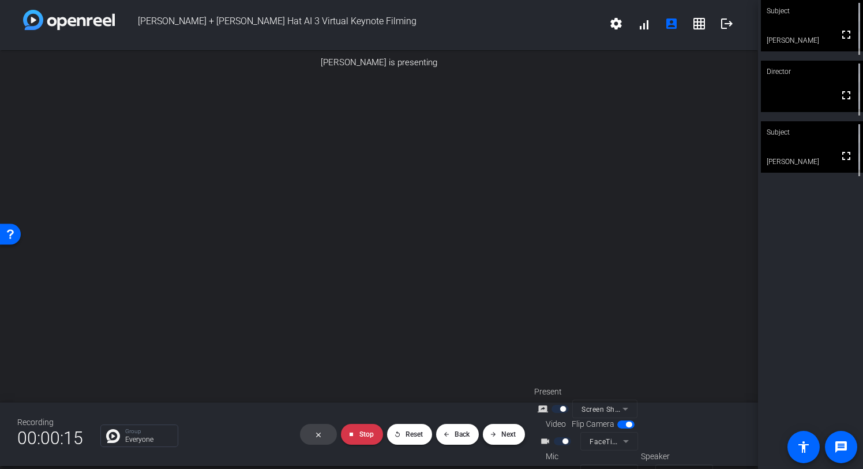
click at [504, 433] on span "Next" at bounding box center [508, 434] width 14 height 8
click at [504, 434] on span "Next" at bounding box center [508, 434] width 14 height 8
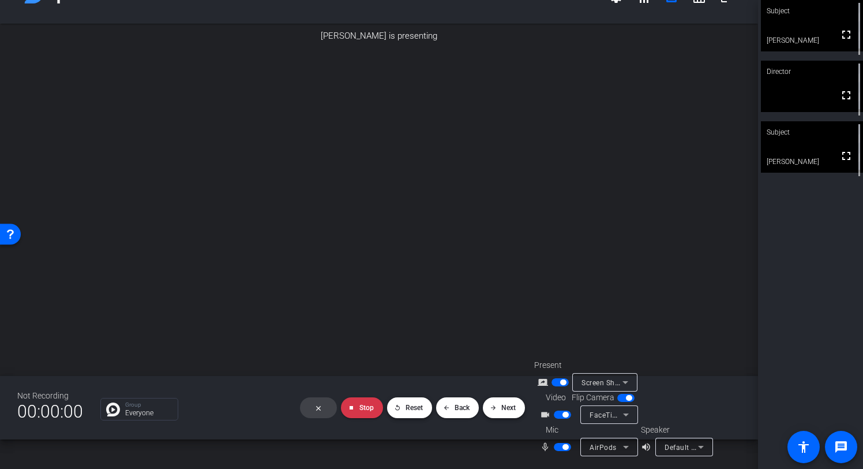
scroll to position [0, 0]
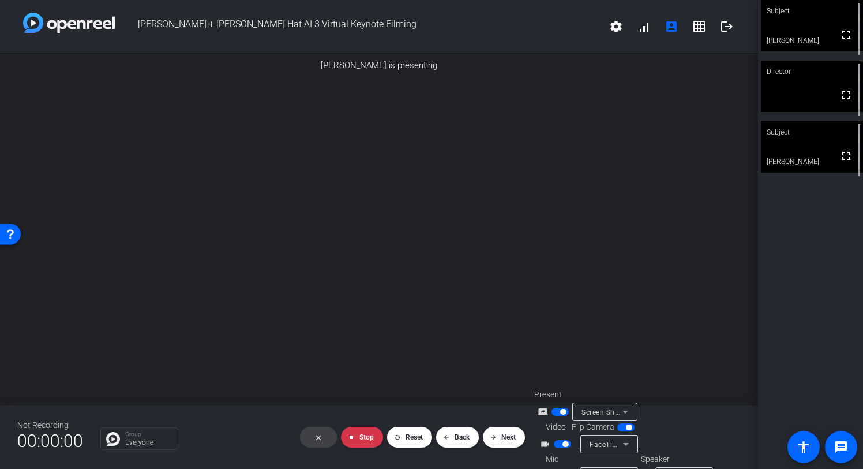
click at [610, 407] on span "Screen Sharing" at bounding box center [607, 411] width 51 height 9
click at [601, 431] on span "Screen Sharing" at bounding box center [602, 432] width 53 height 14
click at [355, 435] on span at bounding box center [362, 437] width 42 height 28
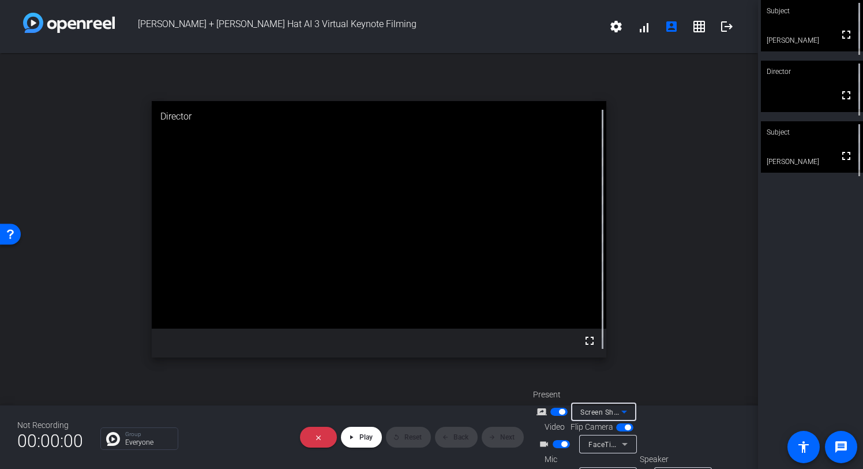
click at [621, 409] on icon at bounding box center [624, 411] width 14 height 14
drag, startPoint x: 606, startPoint y: 432, endPoint x: 600, endPoint y: 428, distance: 7.5
click at [607, 431] on span "Screen Sharing" at bounding box center [602, 432] width 53 height 14
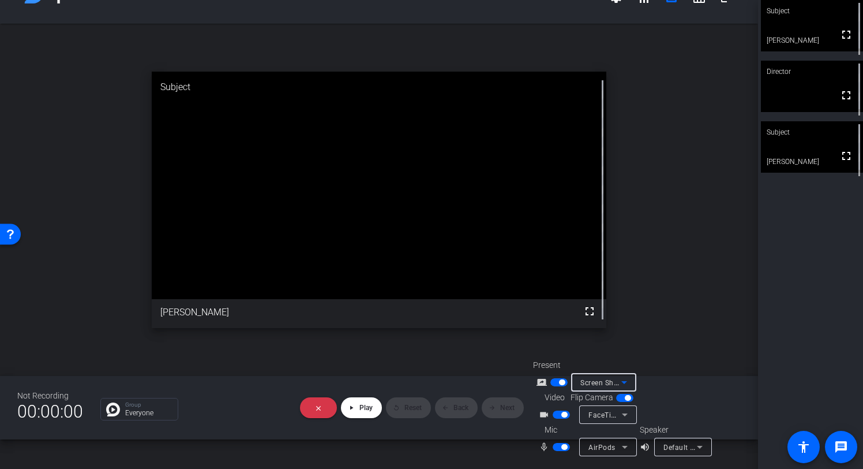
click at [616, 379] on span "Screen Sharing" at bounding box center [605, 381] width 51 height 9
click at [614, 400] on span "Screen Sharing" at bounding box center [602, 403] width 53 height 14
click at [595, 384] on span "Screen Sharing" at bounding box center [605, 381] width 51 height 9
click at [597, 422] on span "Upload Presentation" at bounding box center [611, 426] width 70 height 14
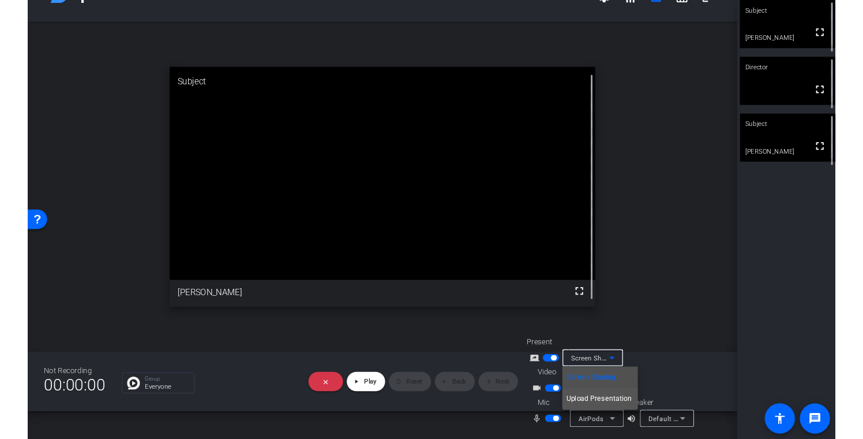
scroll to position [26, 0]
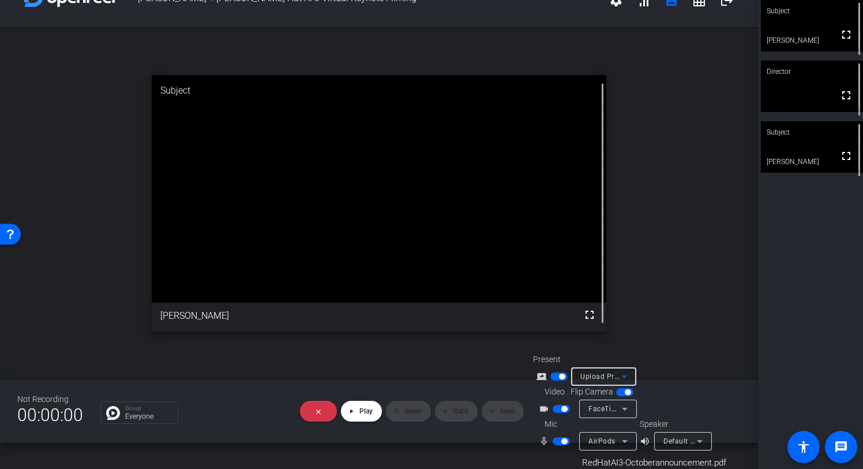
click at [560, 376] on span "button" at bounding box center [562, 376] width 6 height 6
click at [599, 374] on span "Upload Presentation" at bounding box center [615, 375] width 70 height 9
click at [598, 396] on span "Screen Sharing" at bounding box center [602, 396] width 53 height 14
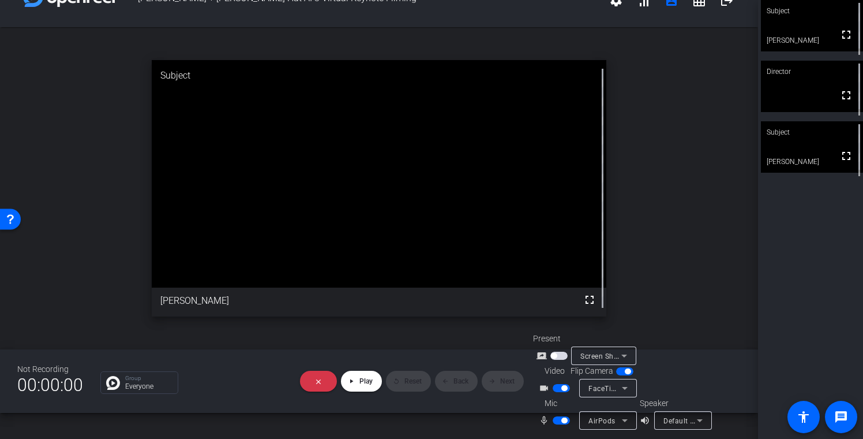
scroll to position [0, 0]
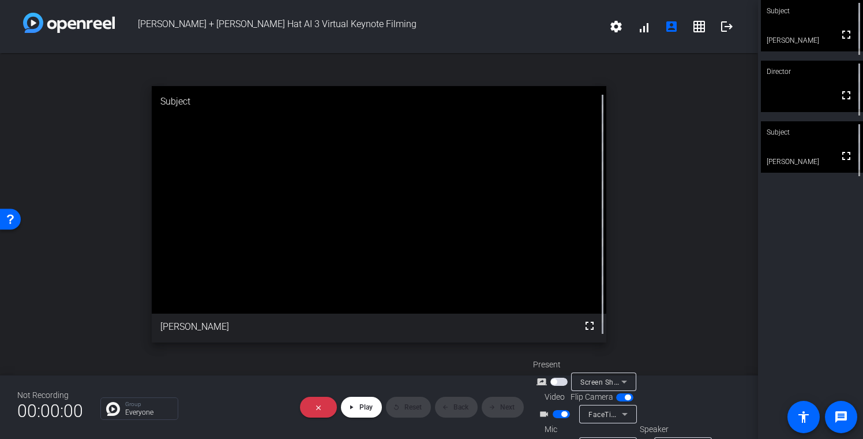
click at [561, 381] on span "button" at bounding box center [558, 381] width 17 height 8
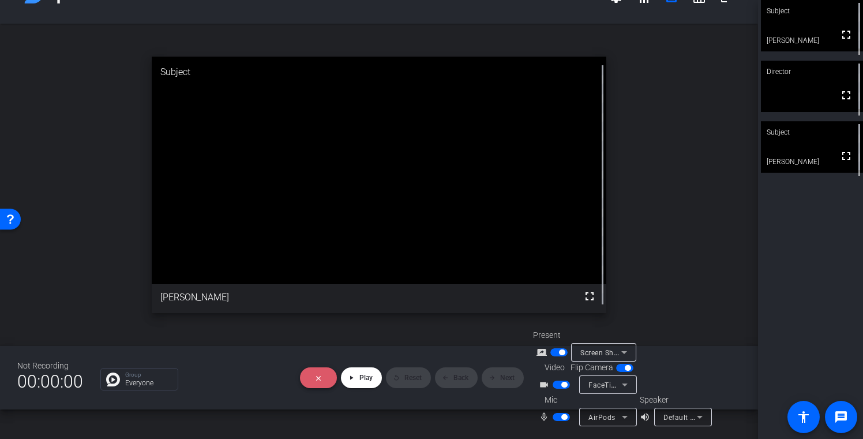
click at [318, 378] on mat-icon "close" at bounding box center [317, 377] width 7 height 7
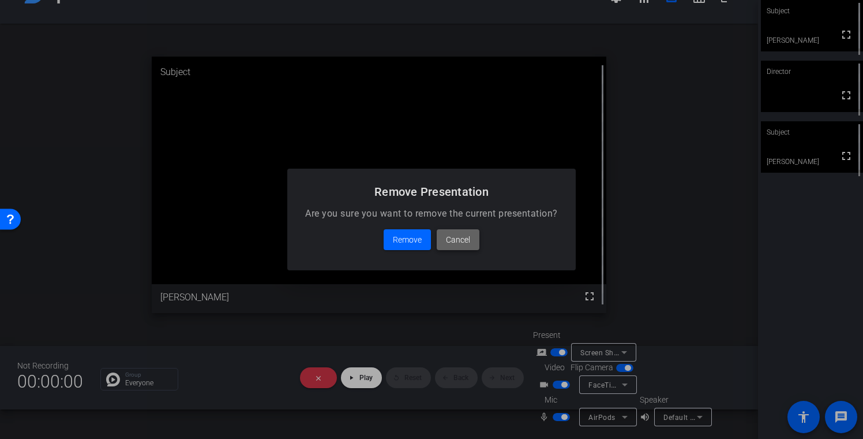
click at [455, 244] on span "Cancel" at bounding box center [458, 240] width 24 height 14
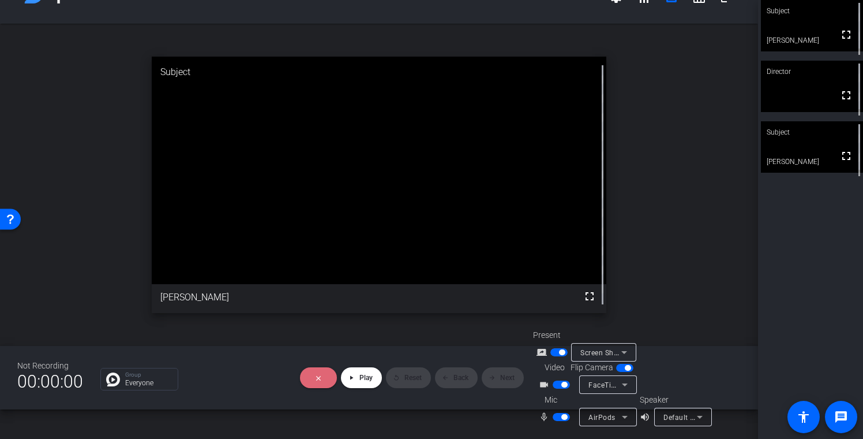
click at [620, 353] on icon at bounding box center [624, 352] width 14 height 14
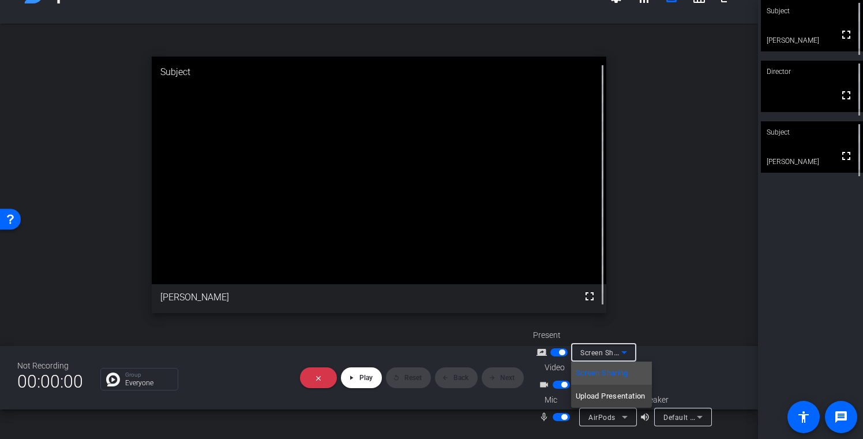
click at [695, 347] on div at bounding box center [431, 219] width 863 height 439
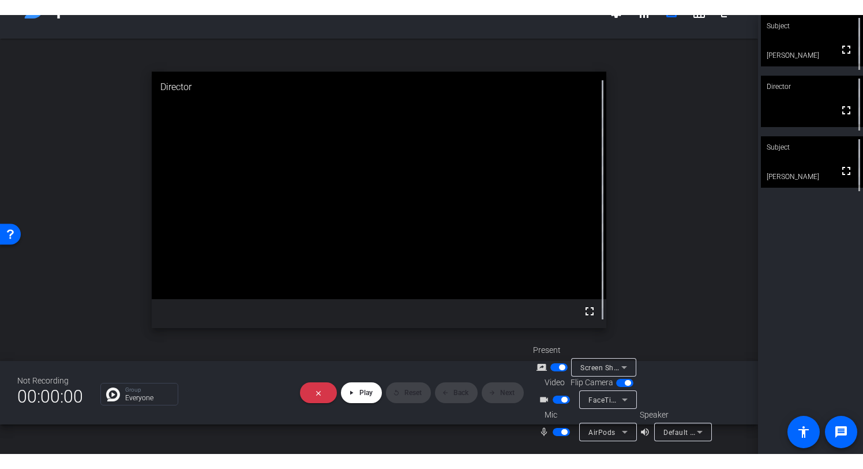
scroll to position [0, 0]
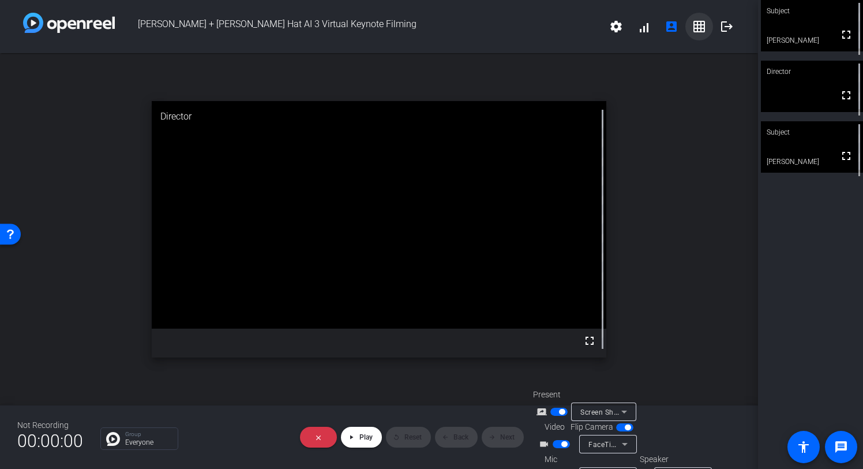
click at [698, 26] on mat-icon "grid_on" at bounding box center [699, 27] width 14 height 14
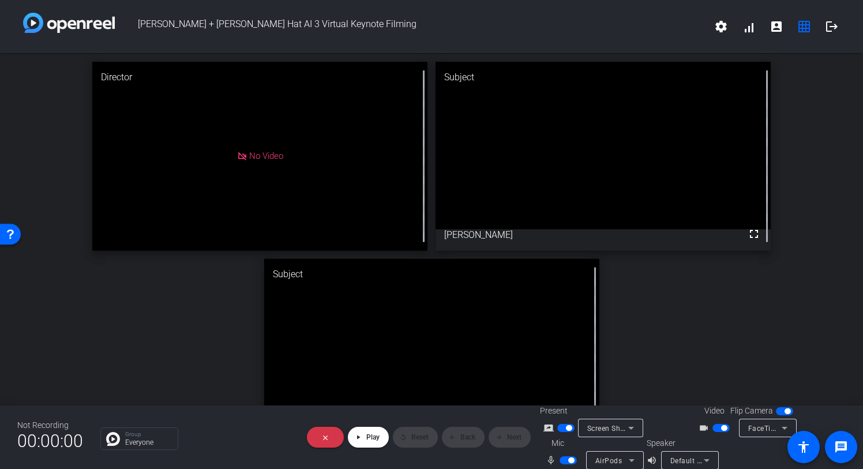
click at [611, 426] on span "Screen Sharing" at bounding box center [612, 427] width 51 height 9
click at [372, 440] on div at bounding box center [431, 234] width 863 height 469
click at [369, 437] on span "Play" at bounding box center [372, 437] width 13 height 8
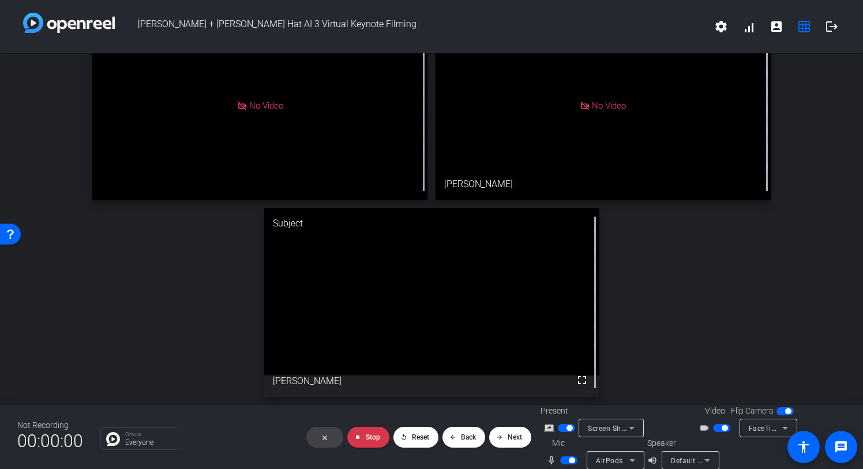
scroll to position [421, 0]
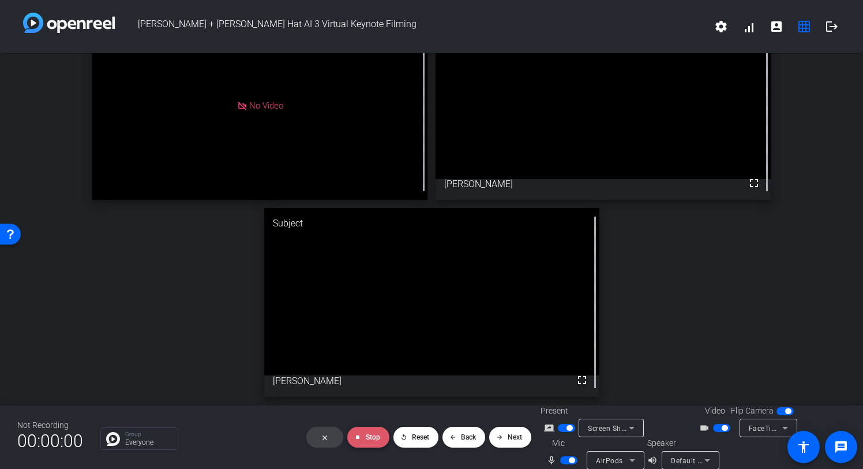
click at [362, 430] on span at bounding box center [368, 437] width 42 height 28
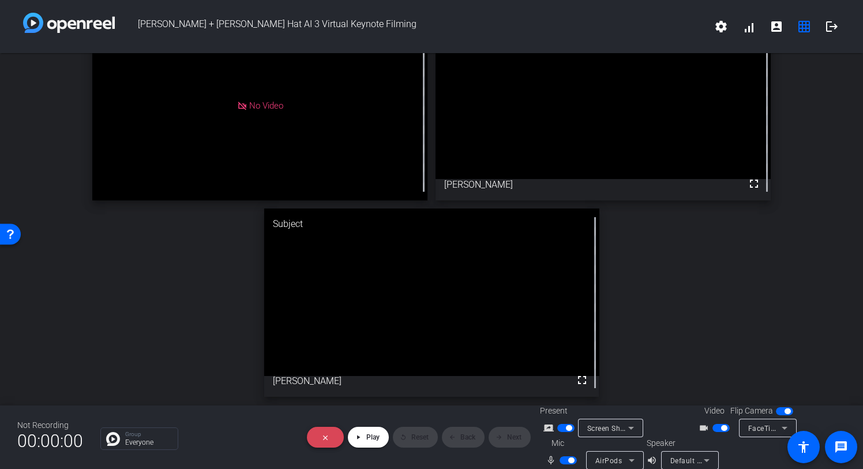
click at [328, 437] on span at bounding box center [325, 437] width 37 height 28
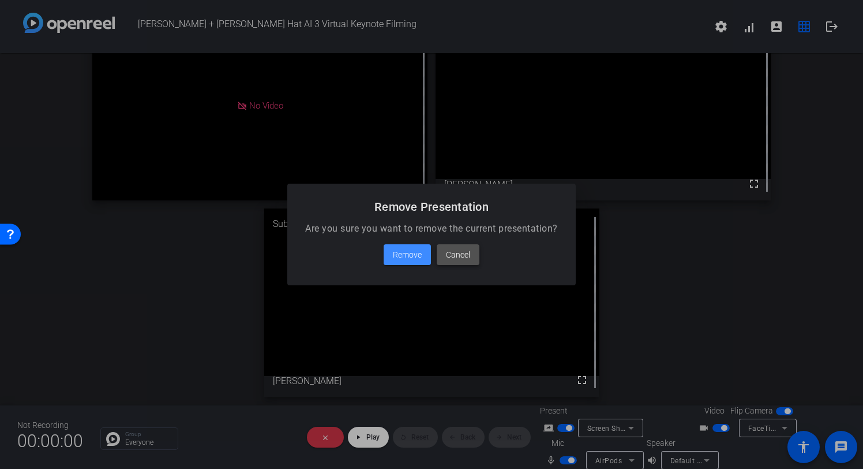
drag, startPoint x: 483, startPoint y: 253, endPoint x: 469, endPoint y: 257, distance: 15.0
click at [477, 254] on div "Remove Cancel" at bounding box center [431, 254] width 261 height 21
click at [469, 257] on span "Cancel" at bounding box center [458, 255] width 24 height 14
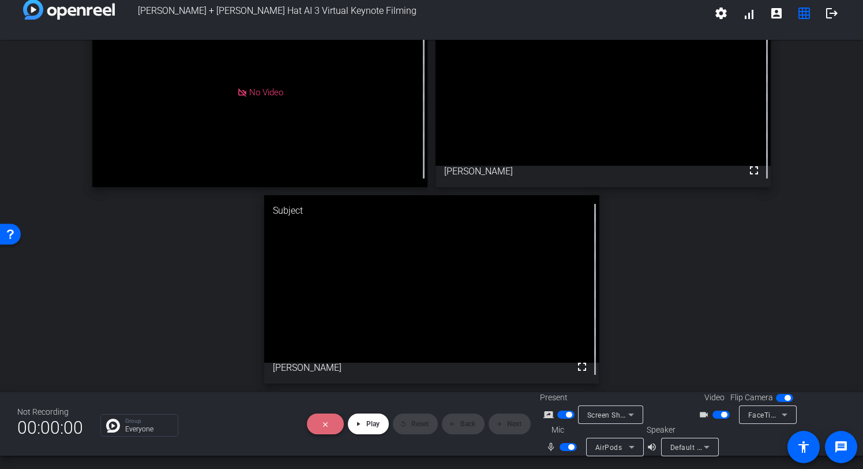
scroll to position [0, 0]
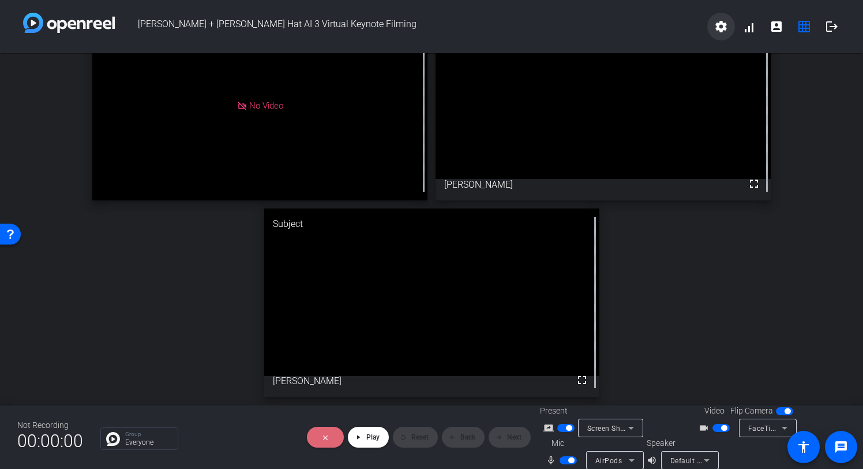
click at [722, 28] on mat-icon "settings" at bounding box center [721, 27] width 14 height 14
click at [746, 29] on div at bounding box center [431, 234] width 863 height 469
click at [750, 25] on span at bounding box center [749, 27] width 28 height 28
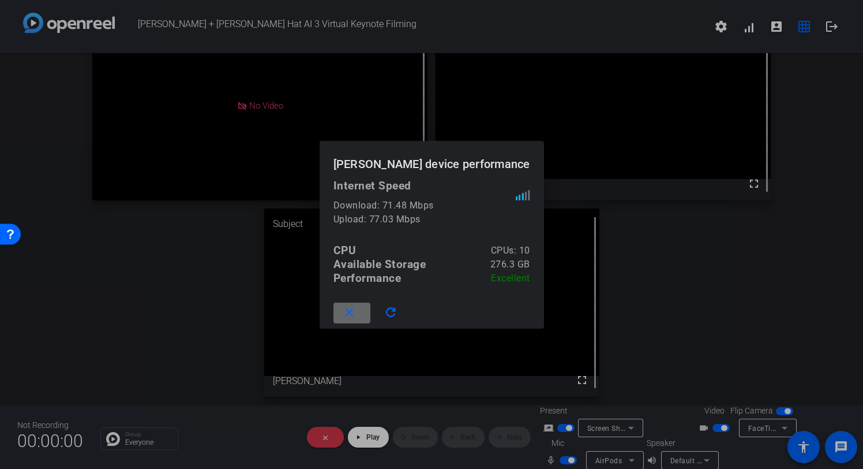
click at [357, 310] on mat-icon "close" at bounding box center [349, 312] width 14 height 14
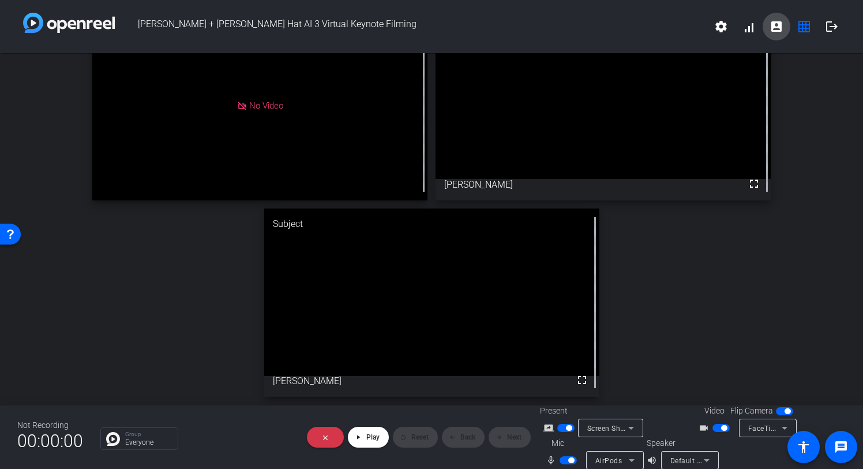
click at [778, 27] on mat-icon "account_box" at bounding box center [777, 27] width 14 height 14
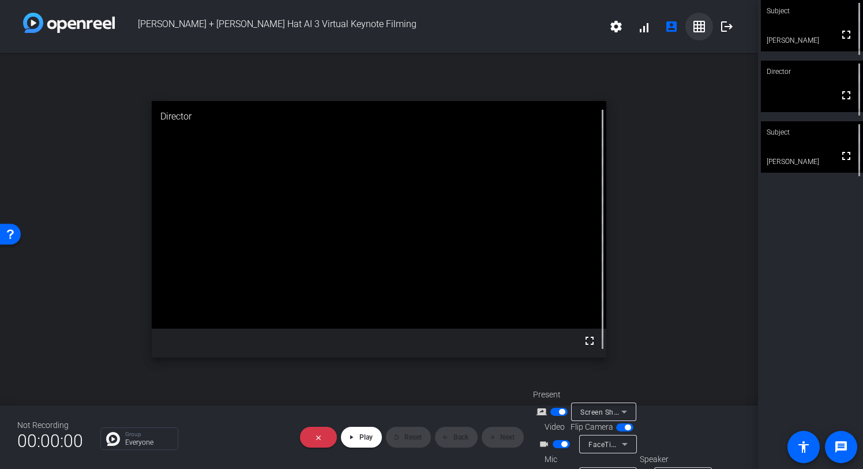
click at [702, 27] on mat-icon "grid_on" at bounding box center [699, 27] width 14 height 14
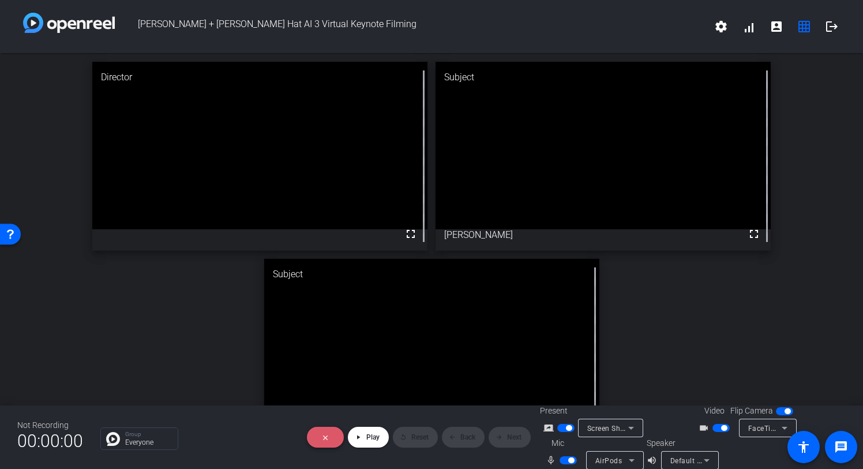
click at [322, 436] on mat-icon "close" at bounding box center [324, 436] width 7 height 7
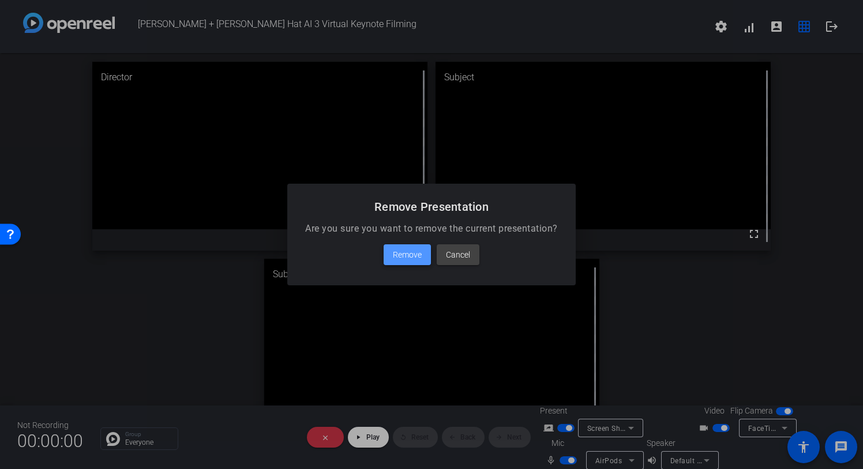
click at [395, 258] on span "Remove" at bounding box center [407, 255] width 29 height 14
